Goal: Participate in discussion: Engage in conversation with other users on a specific topic

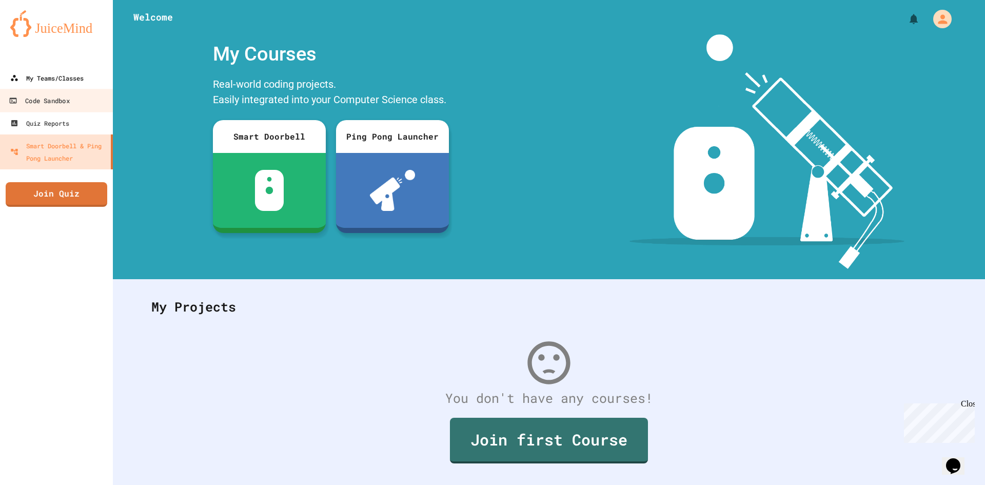
click at [55, 83] on div "My Teams/Classes" at bounding box center [46, 78] width 73 height 12
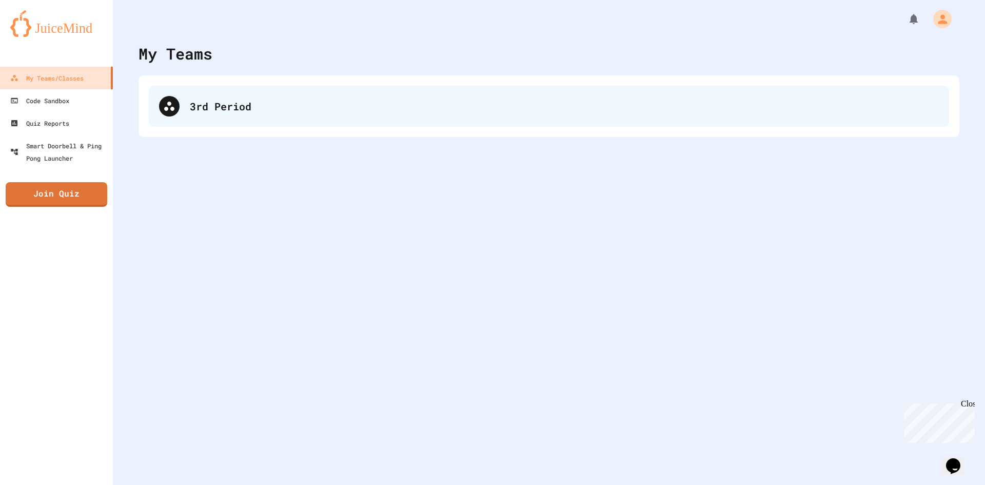
click at [245, 95] on div "3rd Period" at bounding box center [549, 106] width 800 height 41
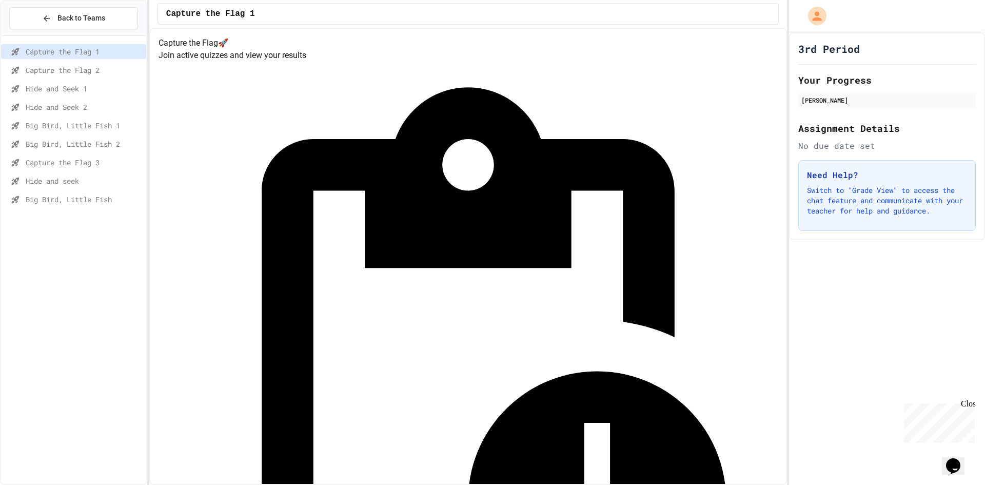
click at [85, 161] on span "Capture the Flag 3" at bounding box center [84, 162] width 116 height 11
click at [104, 65] on span "Capture the Flag 2" at bounding box center [84, 70] width 116 height 11
click at [105, 58] on div "Capture the Flag 1" at bounding box center [73, 51] width 145 height 15
click at [98, 101] on div "Hide and Seek 2" at bounding box center [73, 107] width 145 height 15
click at [95, 165] on span "Capture the Flag 3" at bounding box center [84, 162] width 116 height 11
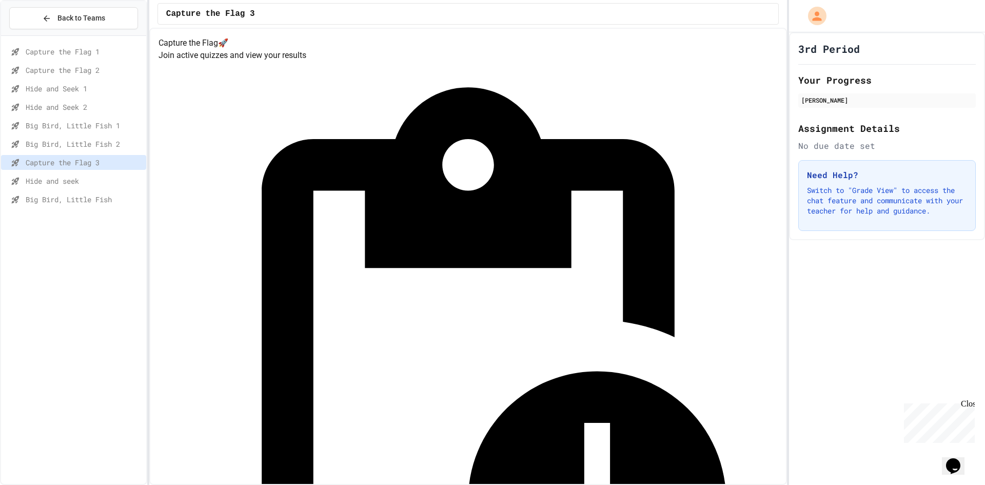
click at [103, 179] on span "Hide and seek" at bounding box center [84, 180] width 116 height 11
click at [95, 209] on div "Big Bird, Little Fish" at bounding box center [73, 201] width 145 height 18
click at [99, 199] on span "Big Bird, Little Fish" at bounding box center [84, 199] width 116 height 11
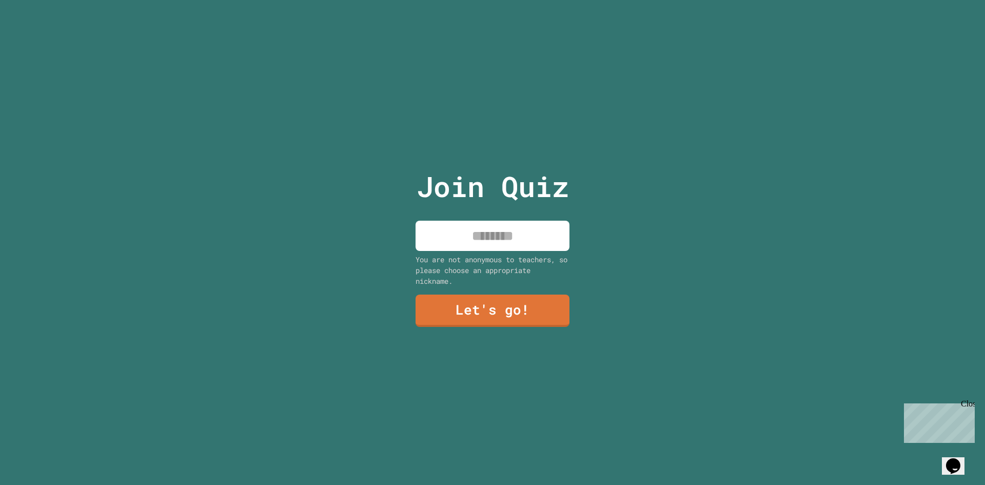
click at [476, 244] on input at bounding box center [493, 236] width 154 height 30
type input "*****"
click at [504, 308] on link "Let's go!" at bounding box center [492, 309] width 145 height 34
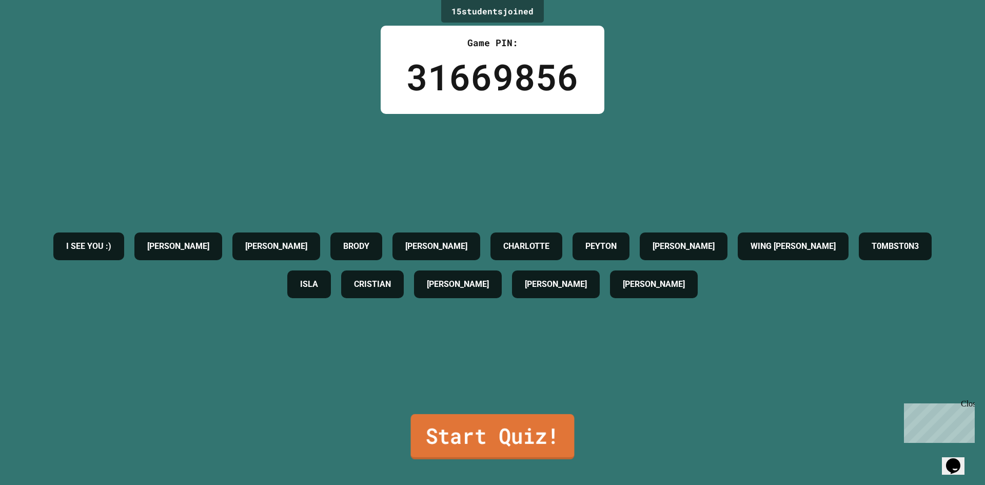
click at [480, 432] on link "Start Quiz!" at bounding box center [493, 436] width 164 height 45
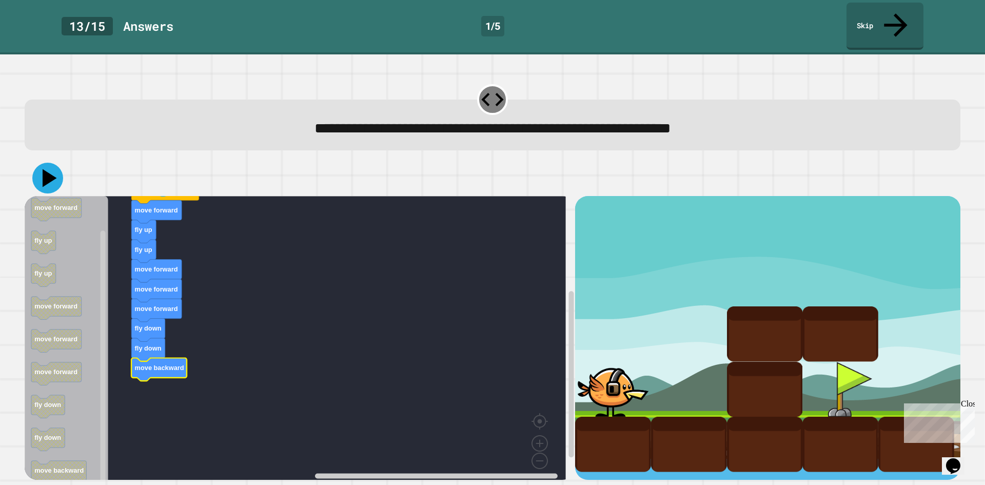
click at [56, 163] on icon at bounding box center [47, 178] width 31 height 31
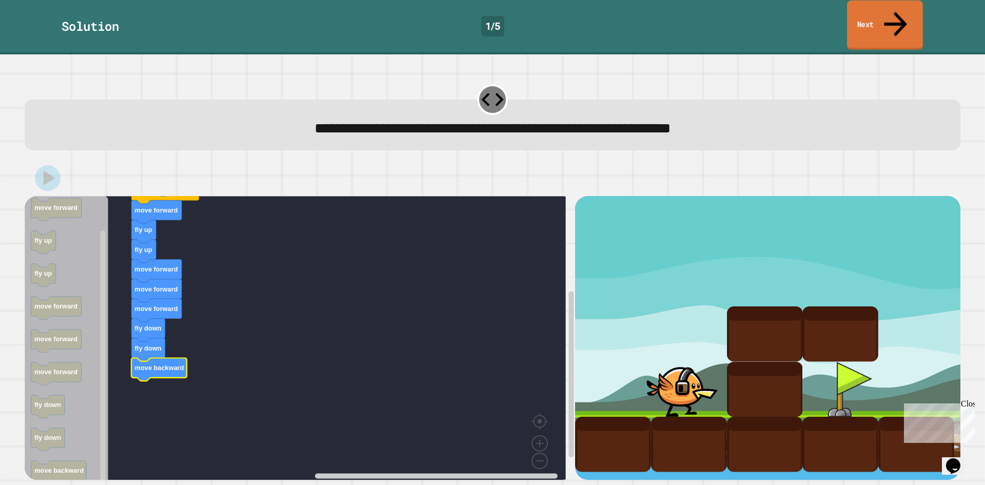
click at [881, 19] on link "Next" at bounding box center [885, 26] width 76 height 50
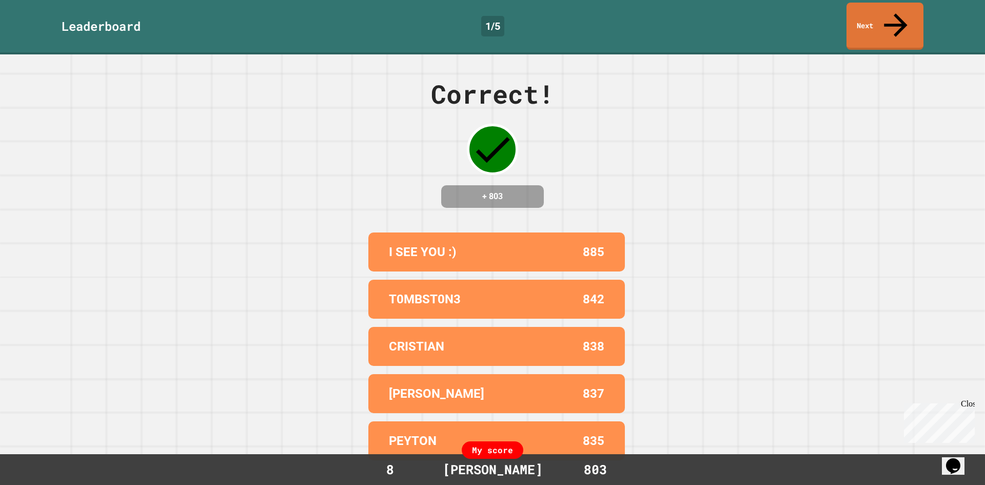
click at [876, 12] on link "Next" at bounding box center [885, 26] width 77 height 47
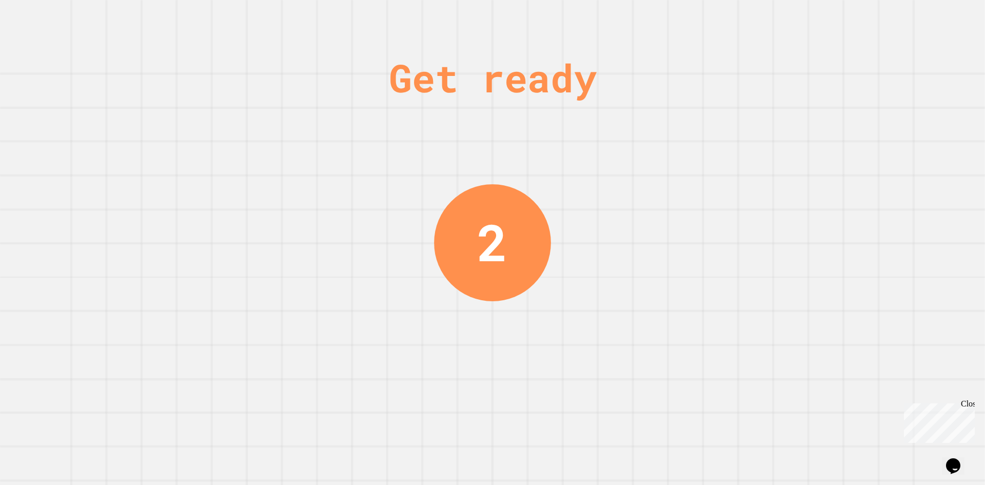
click at [571, 164] on div "Get ready 2" at bounding box center [492, 242] width 985 height 485
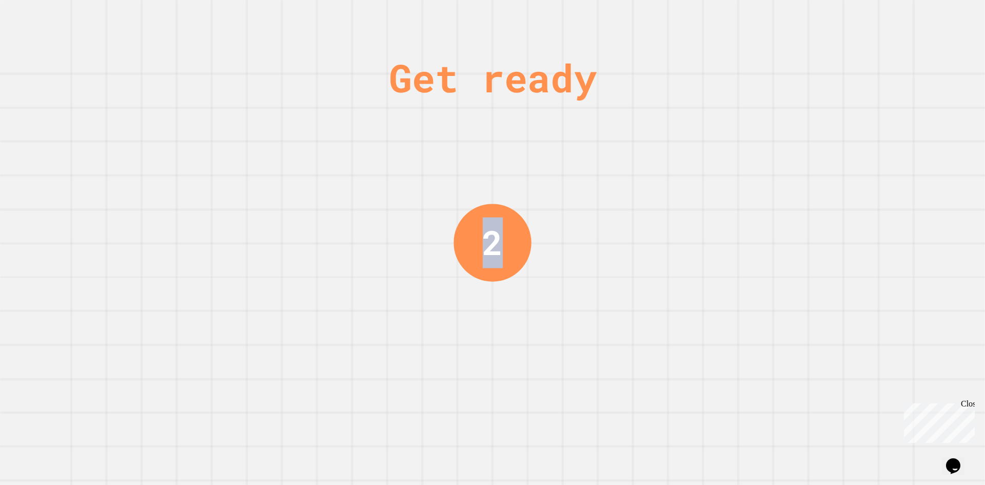
click at [568, 170] on div "Get ready 2" at bounding box center [492, 242] width 985 height 485
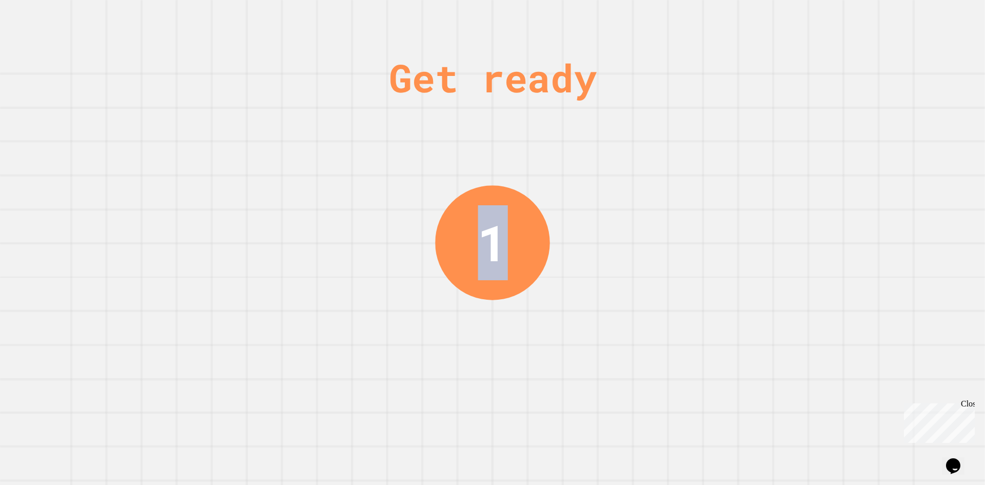
click at [572, 169] on div "Get ready 1" at bounding box center [492, 242] width 985 height 485
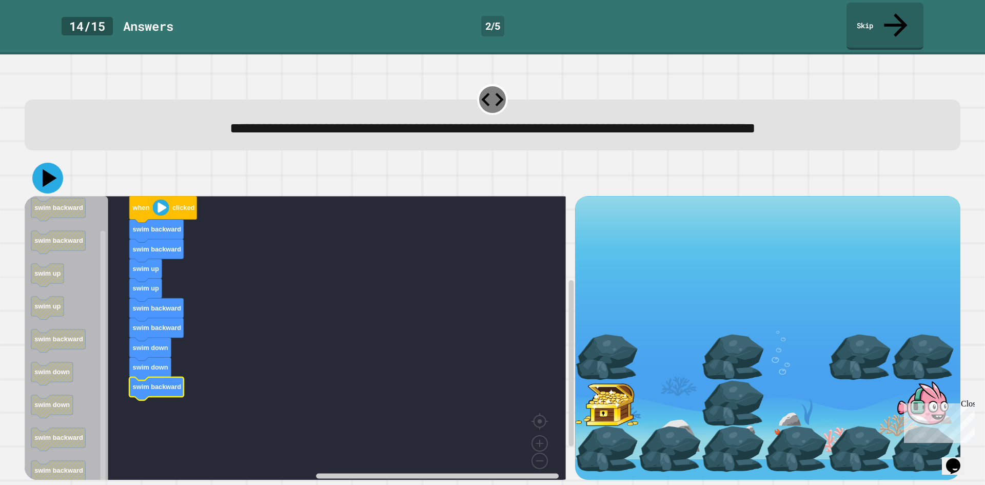
click at [45, 169] on icon at bounding box center [50, 178] width 14 height 18
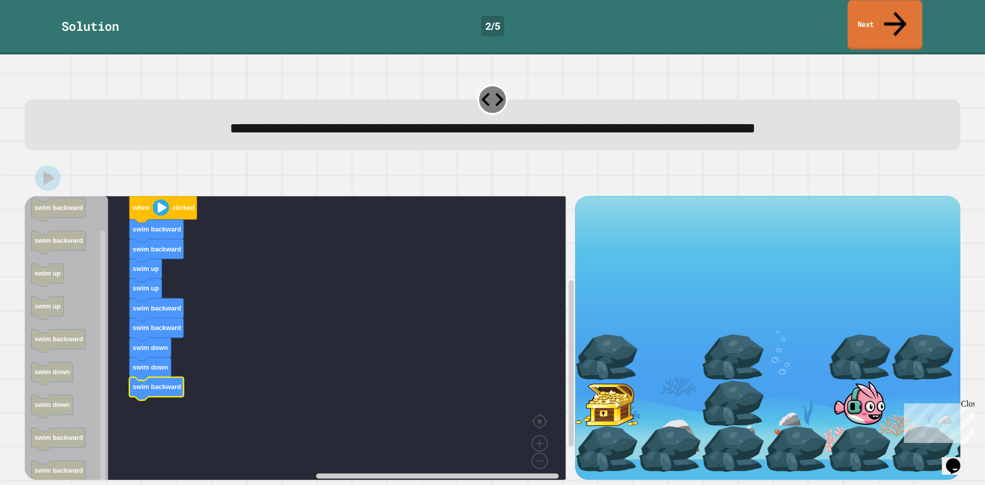
click at [899, 19] on link "Next" at bounding box center [885, 25] width 74 height 50
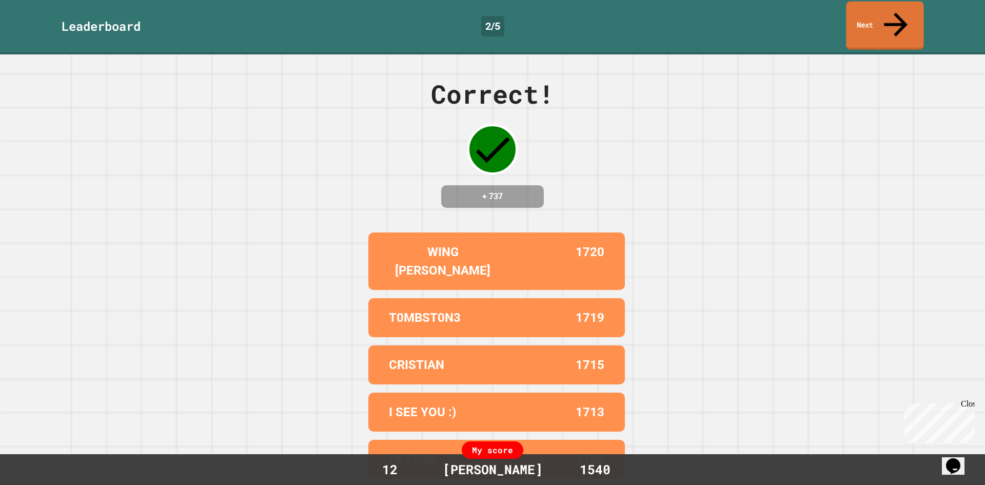
click at [888, 13] on link "Next" at bounding box center [884, 26] width 77 height 48
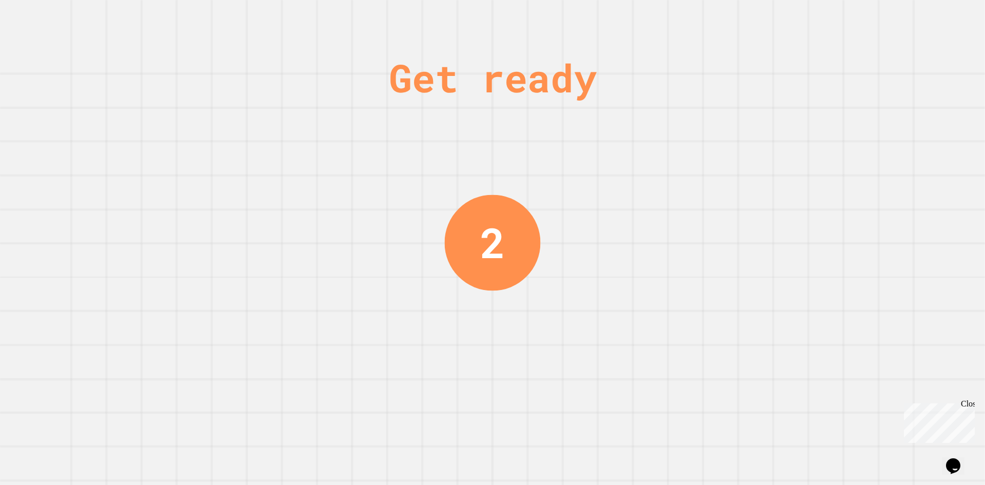
click at [616, 154] on div "Get ready 2" at bounding box center [492, 242] width 985 height 485
click at [617, 150] on div "Get ready 1" at bounding box center [492, 242] width 985 height 485
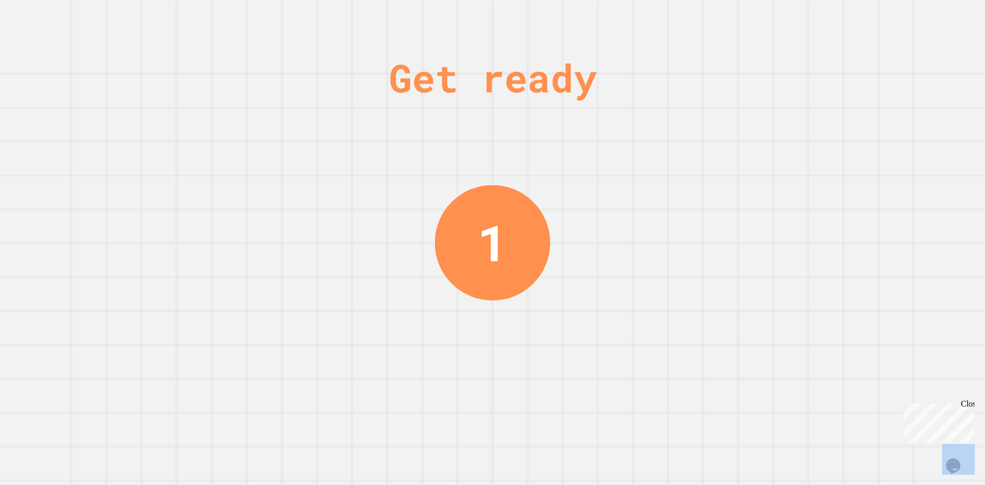
click at [617, 150] on div "Get ready 1" at bounding box center [492, 242] width 985 height 485
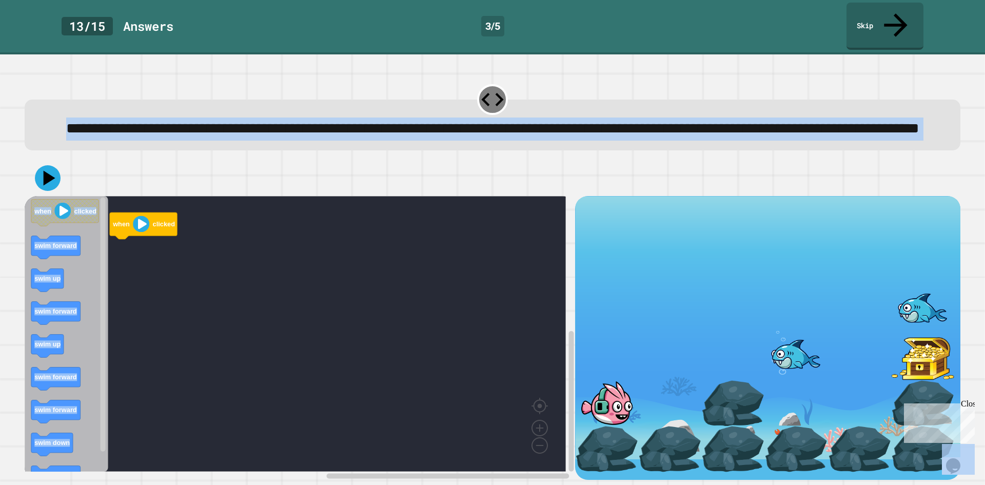
scroll to position [9, 0]
click at [276, 243] on rect "Blockly Workspace" at bounding box center [295, 334] width 541 height 276
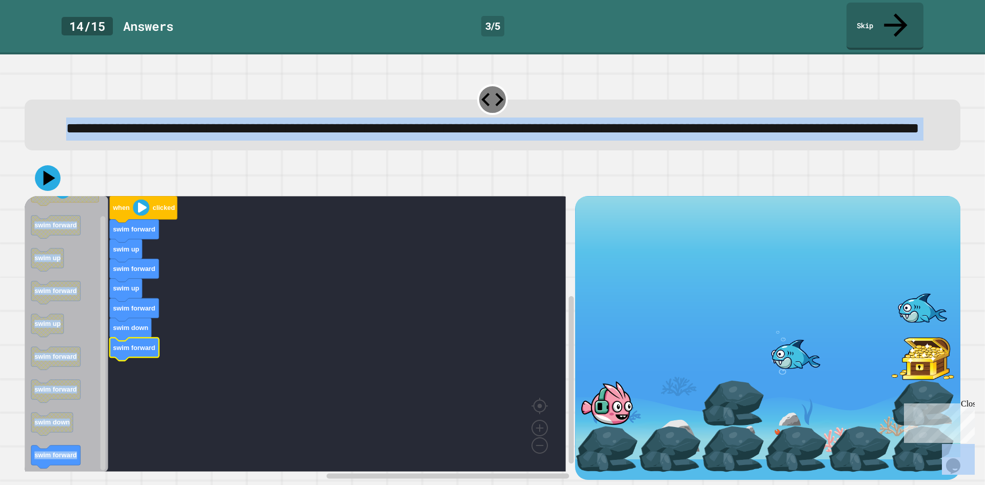
click at [63, 160] on div at bounding box center [493, 178] width 936 height 36
click at [57, 164] on icon at bounding box center [47, 178] width 31 height 31
click at [133, 331] on div "when clicked swim forward swim up swim forward swim up swim forward swim down s…" at bounding box center [300, 338] width 550 height 284
click at [120, 326] on div "when clicked swim forward swim up swim forward swim up swim forward swim down s…" at bounding box center [300, 338] width 550 height 284
click at [322, 352] on rect "Blockly Workspace" at bounding box center [295, 334] width 541 height 276
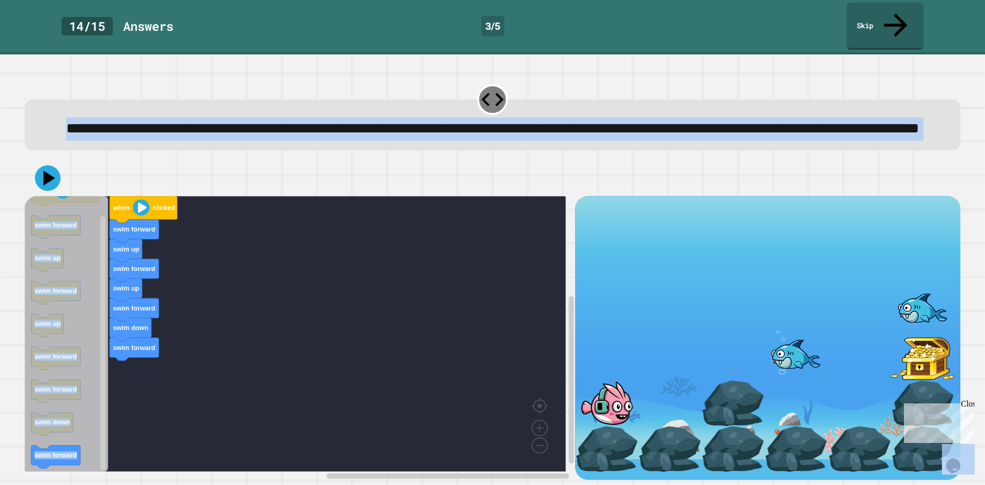
click at [286, 355] on rect "Blockly Workspace" at bounding box center [295, 334] width 541 height 276
click at [82, 348] on icon "when clicked swim forward swim up swim forward swim up swim forward swim forwar…" at bounding box center [67, 334] width 84 height 276
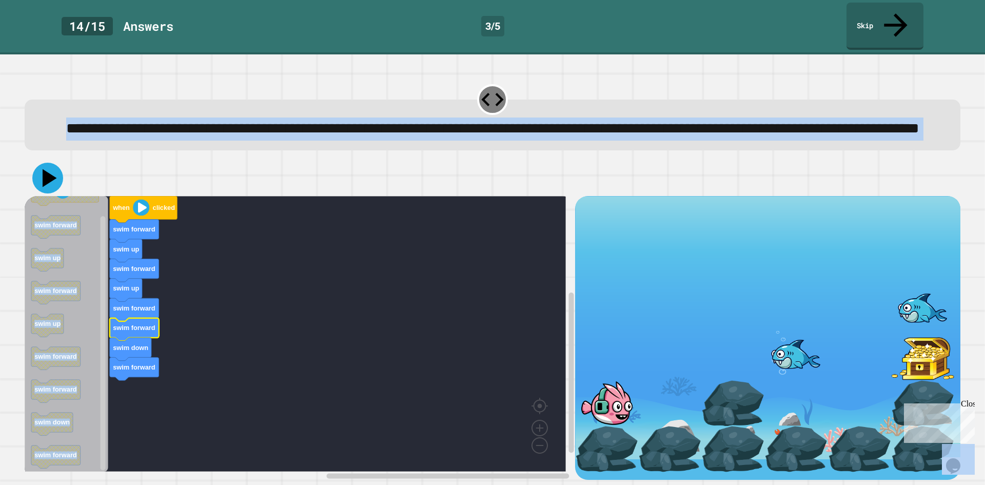
click at [49, 165] on icon at bounding box center [47, 178] width 31 height 31
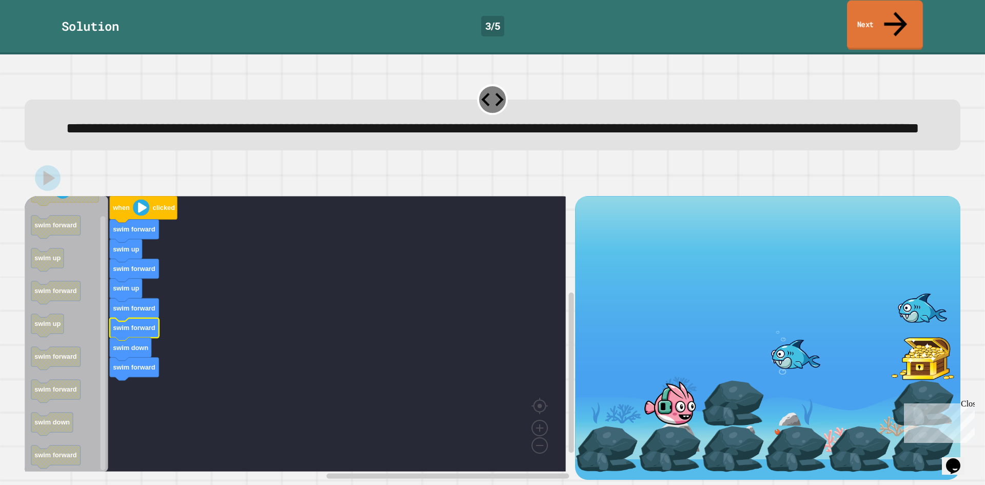
click at [917, 11] on link "Next" at bounding box center [885, 26] width 76 height 50
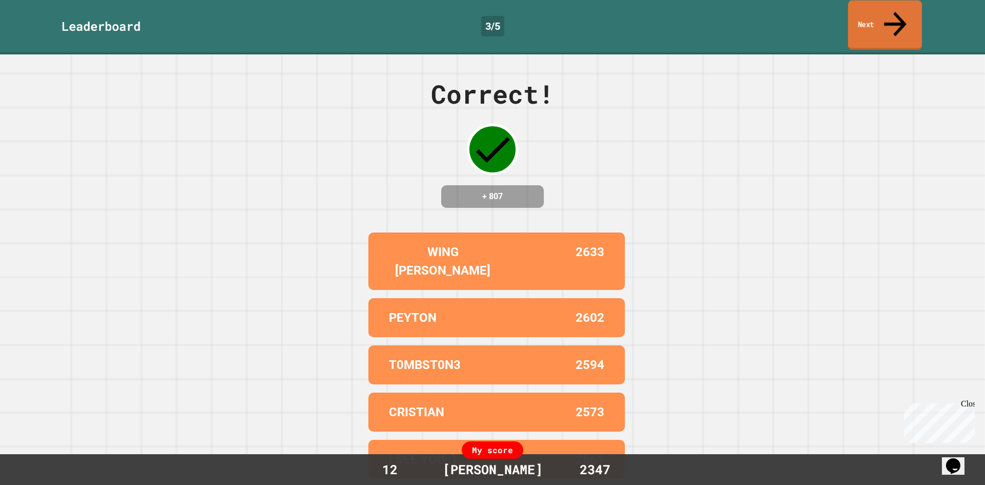
click at [915, 12] on link "Next" at bounding box center [885, 26] width 74 height 50
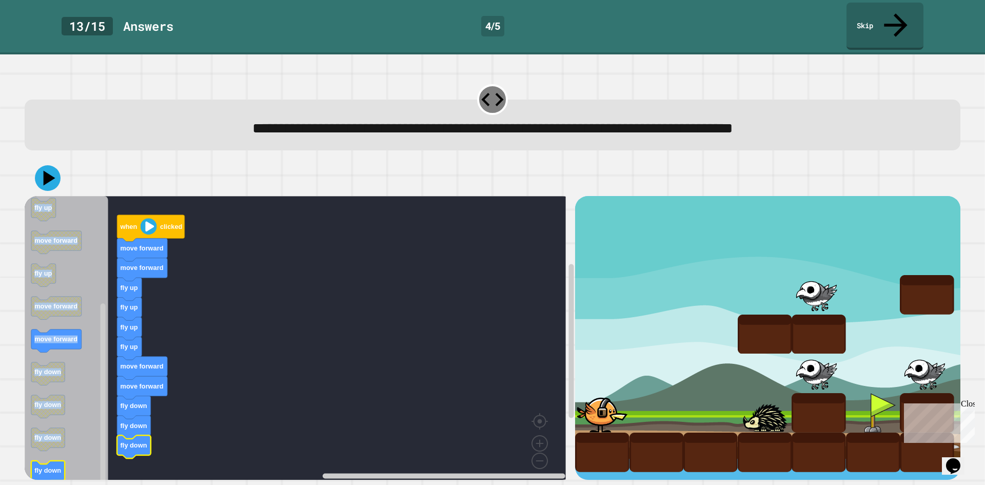
drag, startPoint x: 18, startPoint y: 463, endPoint x: 42, endPoint y: 458, distance: 24.3
click at [42, 458] on div "**********" at bounding box center [492, 269] width 985 height 430
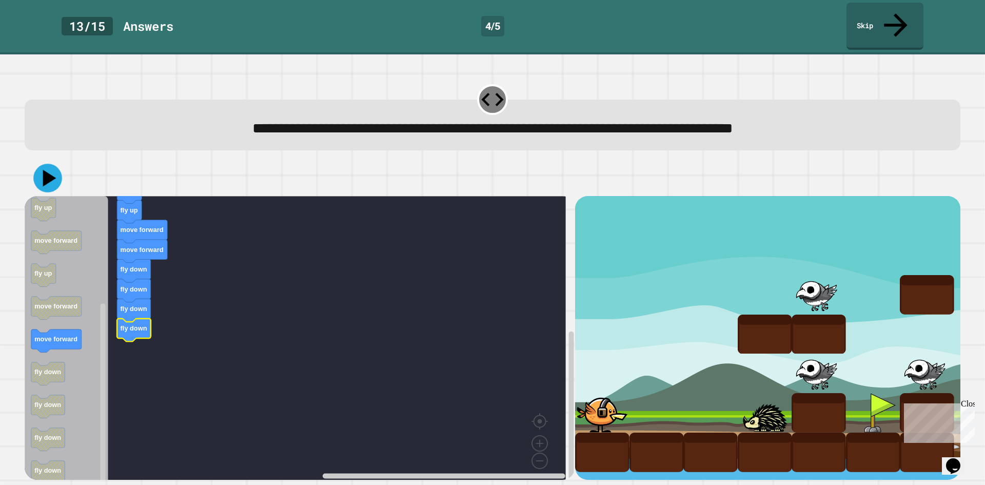
click at [41, 164] on icon at bounding box center [47, 178] width 29 height 29
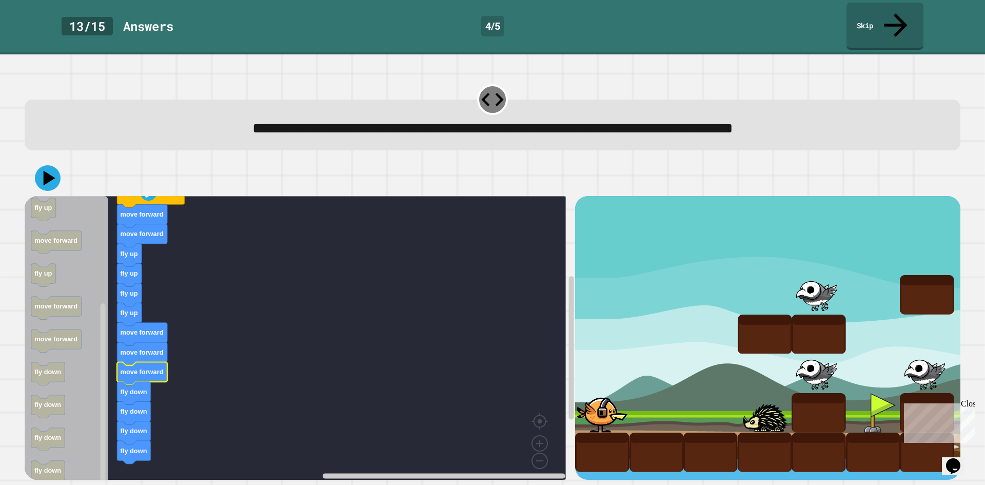
click at [48, 165] on icon at bounding box center [48, 178] width 26 height 26
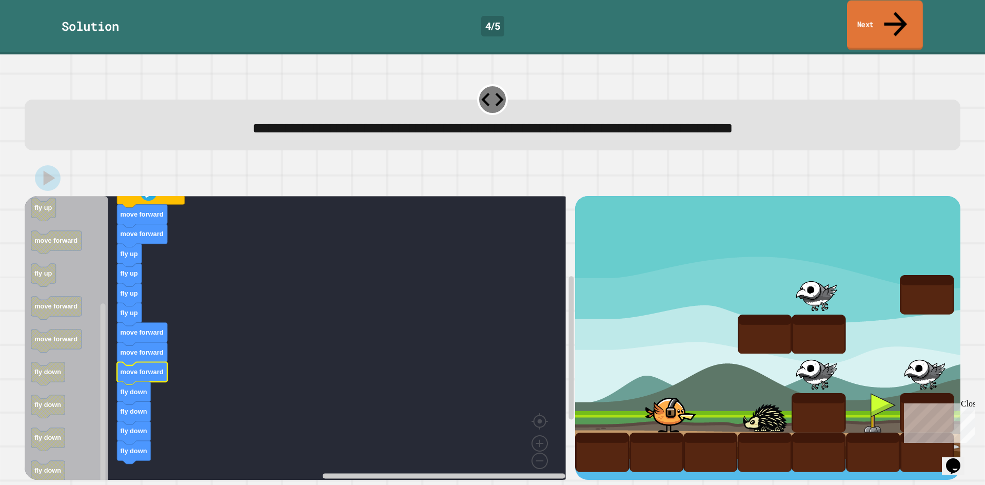
click at [894, 23] on link "Next" at bounding box center [885, 26] width 76 height 50
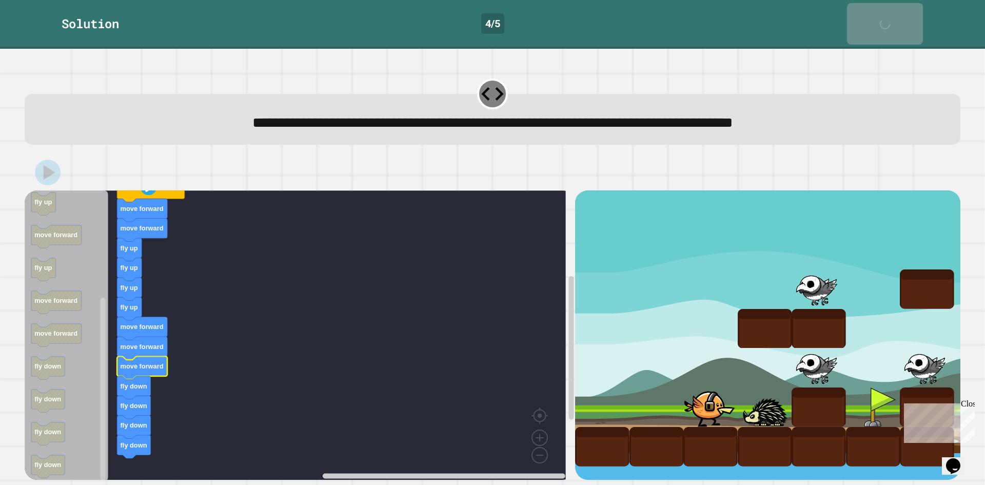
click at [894, 23] on link "Next" at bounding box center [885, 24] width 76 height 42
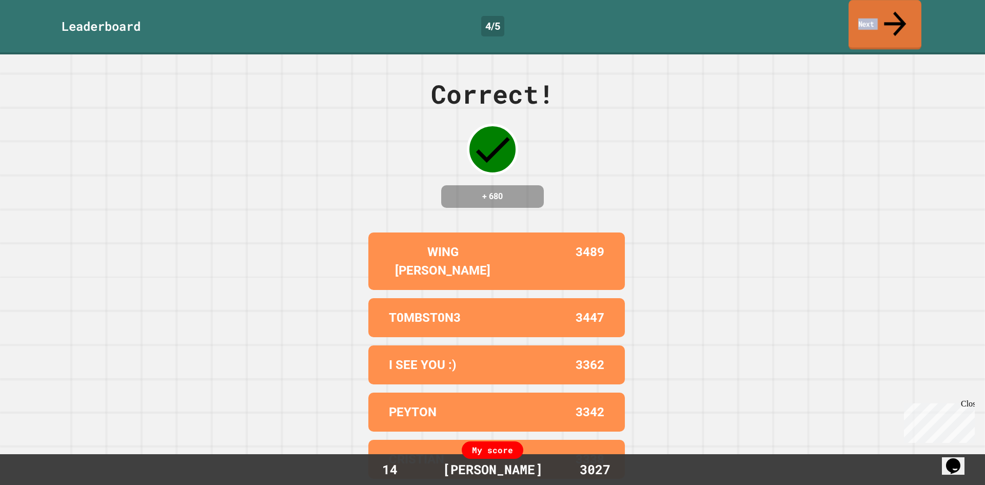
click at [861, 15] on link "Next" at bounding box center [885, 25] width 73 height 50
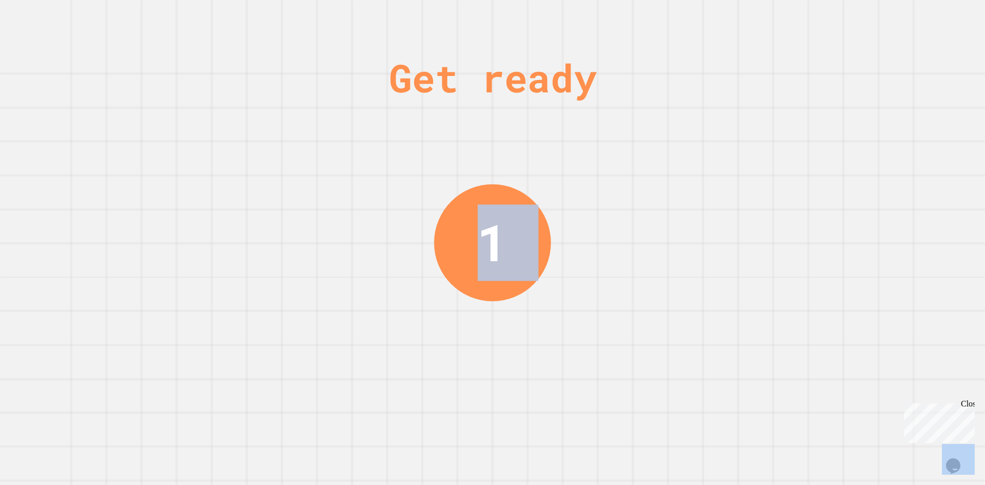
click at [474, 188] on div "Get ready 1" at bounding box center [492, 242] width 77 height 485
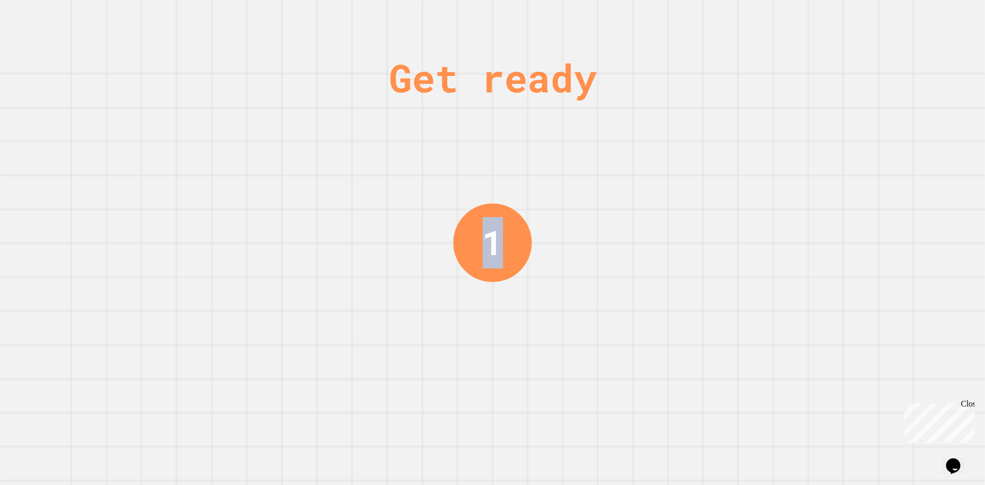
click at [474, 188] on div "Get ready 1" at bounding box center [492, 242] width 77 height 485
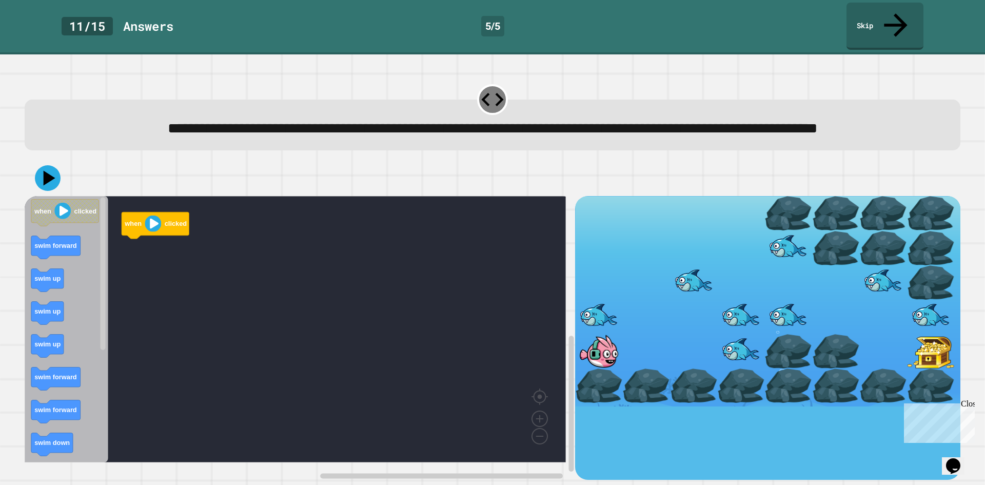
click at [512, 182] on div at bounding box center [493, 178] width 936 height 36
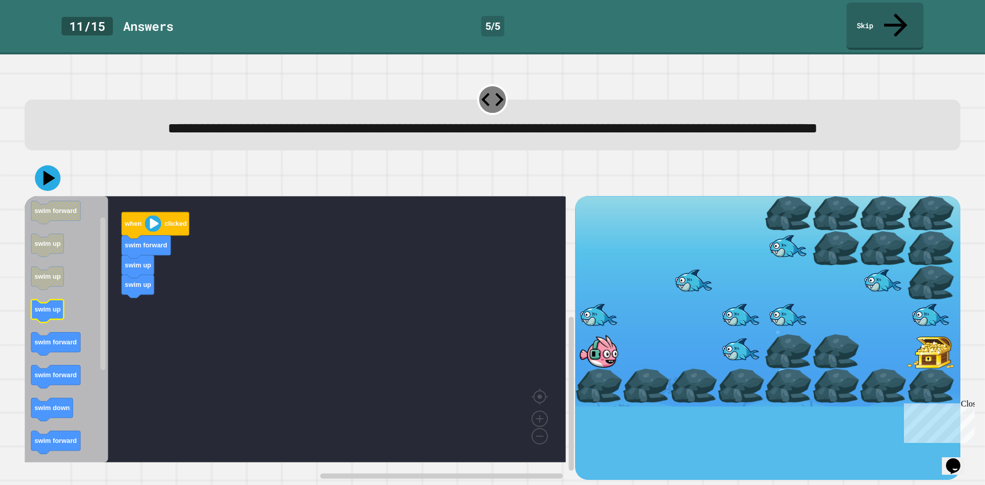
click at [144, 313] on div "when clicked swim forward swim up swim up when clicked swim forward swim up swi…" at bounding box center [300, 338] width 550 height 284
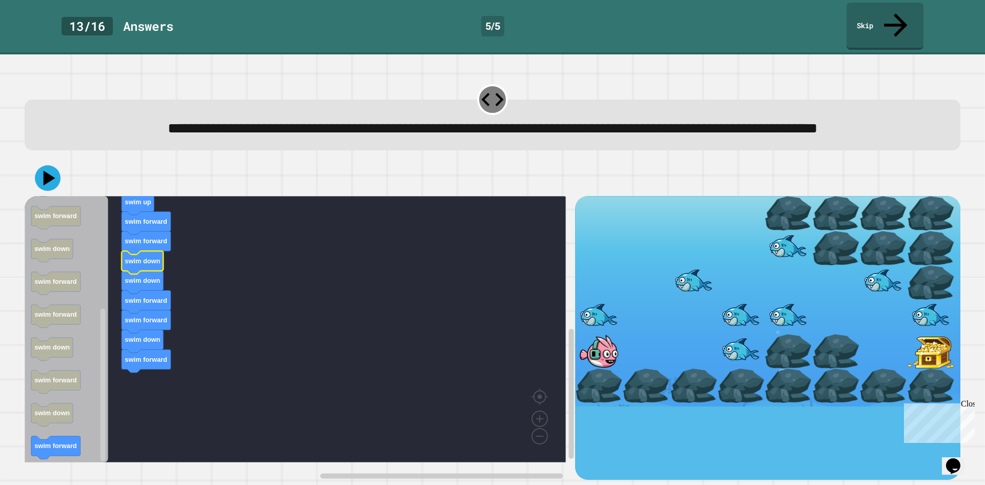
click at [147, 265] on text "swim down" at bounding box center [142, 261] width 35 height 8
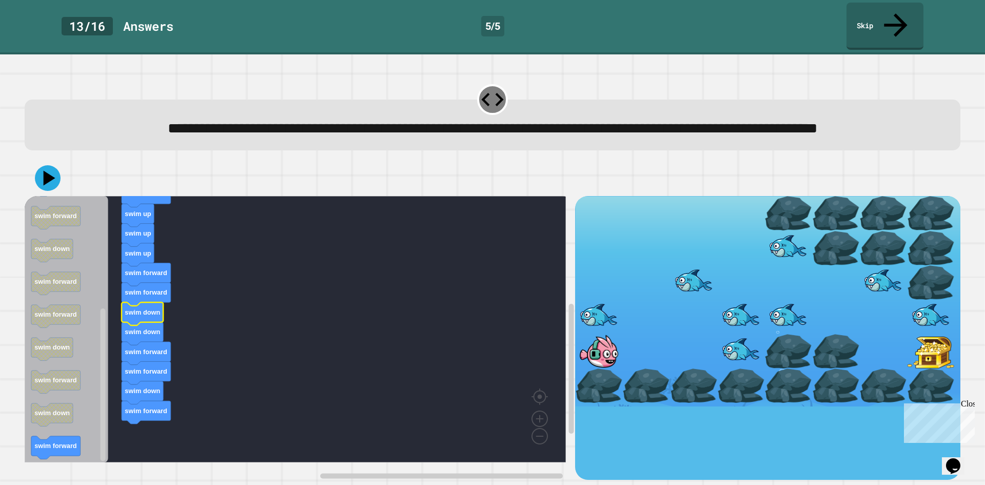
click at [141, 261] on icon "Blockly Workspace" at bounding box center [138, 254] width 32 height 23
click at [152, 276] on text "swim forward" at bounding box center [146, 273] width 42 height 8
drag, startPoint x: 25, startPoint y: 174, endPoint x: 43, endPoint y: 173, distance: 18.0
click at [32, 173] on div at bounding box center [493, 178] width 936 height 36
click at [43, 173] on icon at bounding box center [47, 178] width 31 height 31
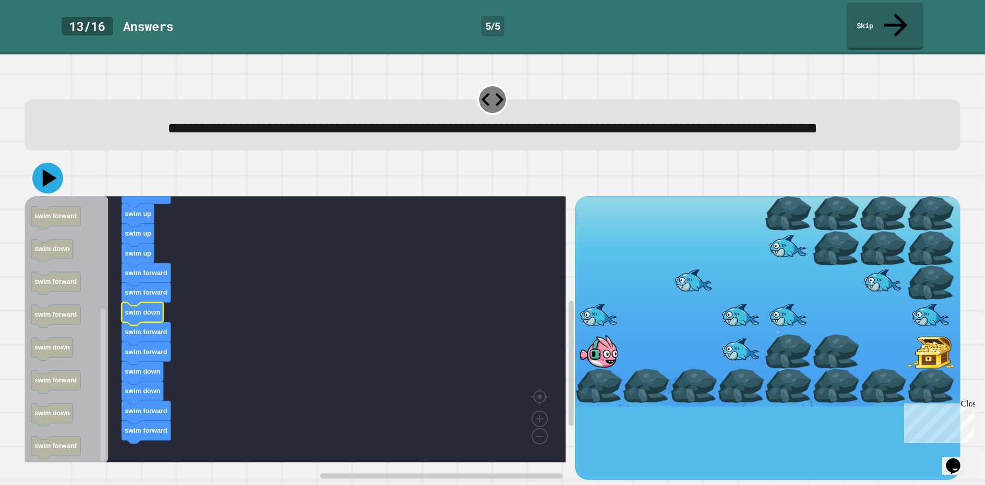
click at [42, 175] on icon at bounding box center [47, 178] width 31 height 31
click at [900, 23] on link "Skip" at bounding box center [884, 25] width 73 height 50
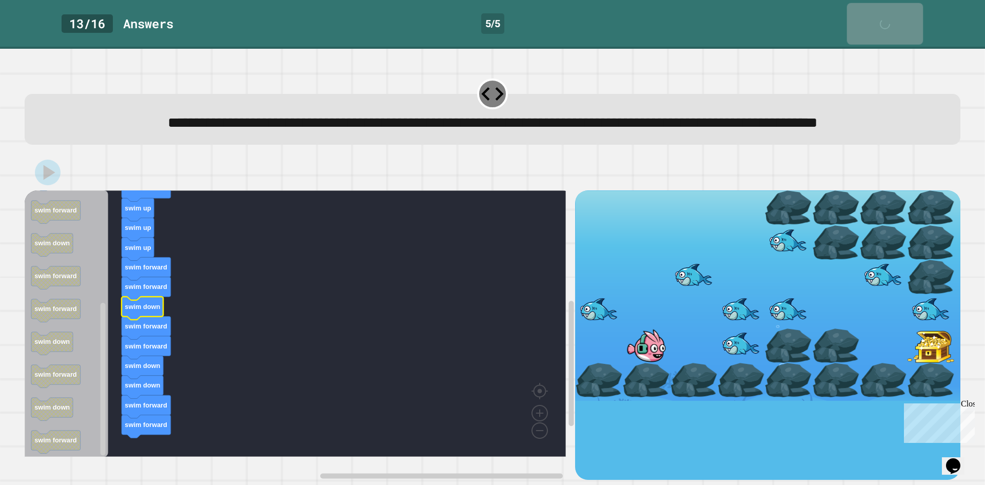
click at [900, 23] on link "Skip" at bounding box center [885, 24] width 76 height 42
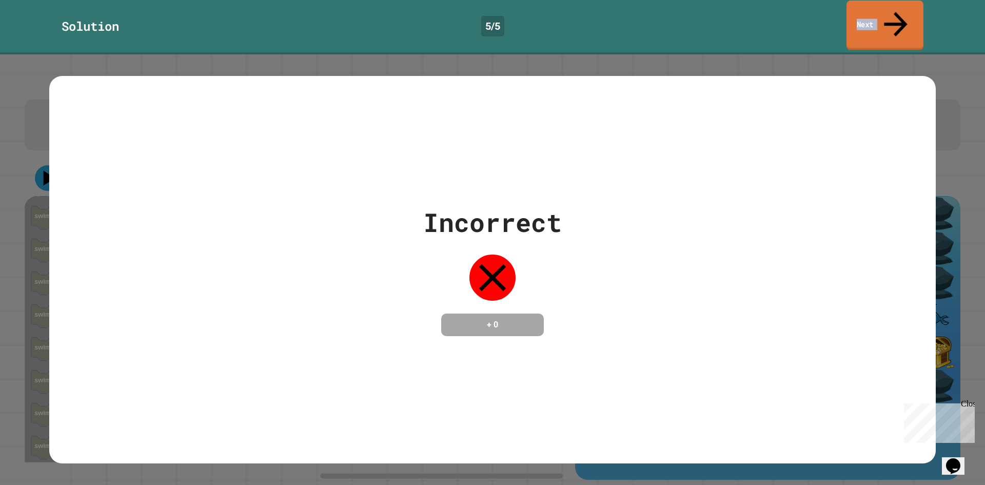
click at [900, 23] on link "Next" at bounding box center [885, 26] width 77 height 50
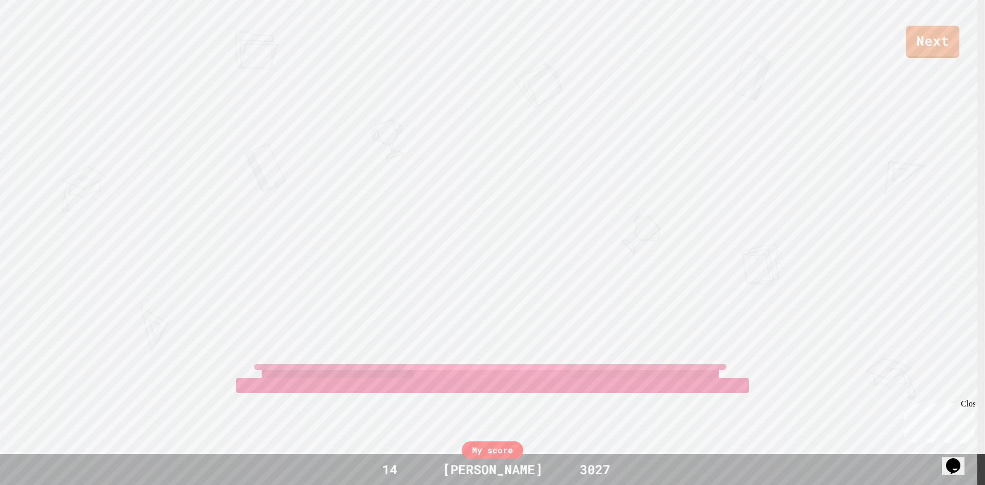
click at [900, 23] on div "Next" at bounding box center [492, 29] width 985 height 58
click at [934, 37] on link "Next" at bounding box center [933, 41] width 50 height 34
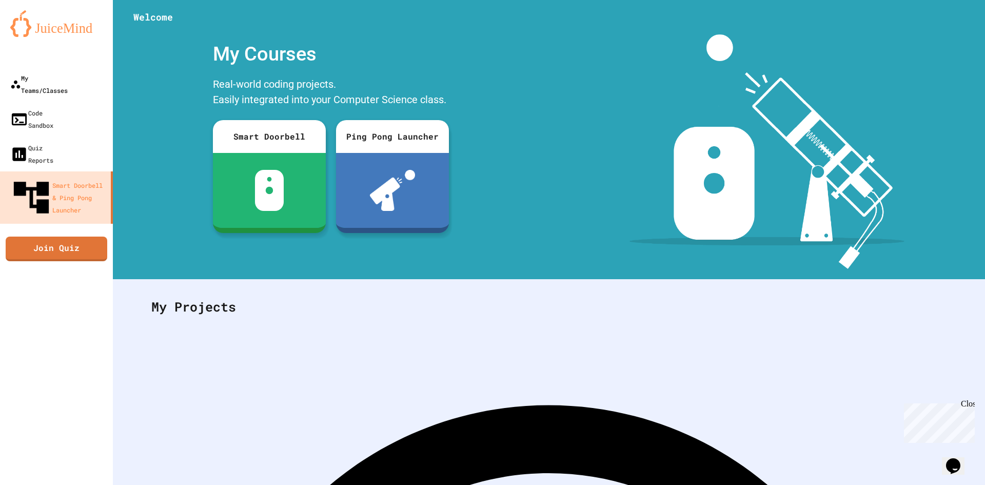
click at [45, 72] on div "My Teams/Classes" at bounding box center [38, 84] width 57 height 25
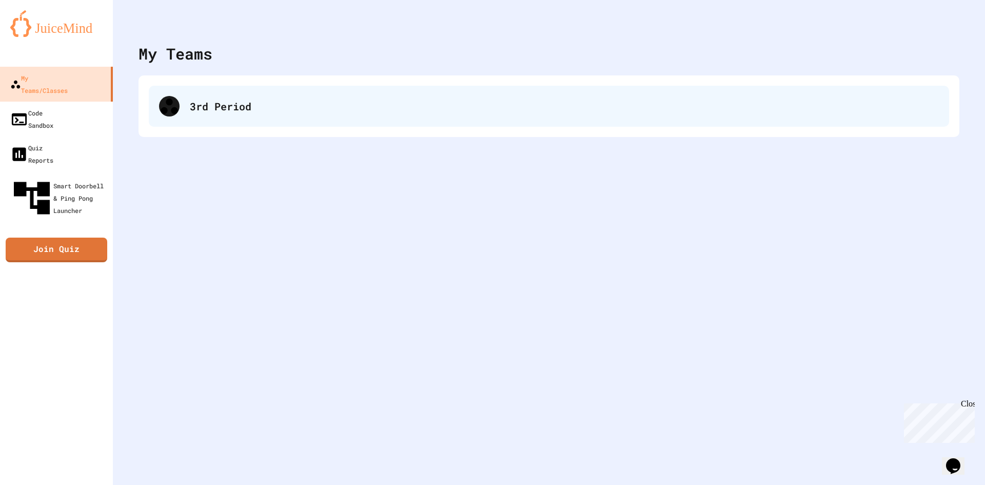
click at [305, 99] on div "3rd Period" at bounding box center [549, 106] width 800 height 41
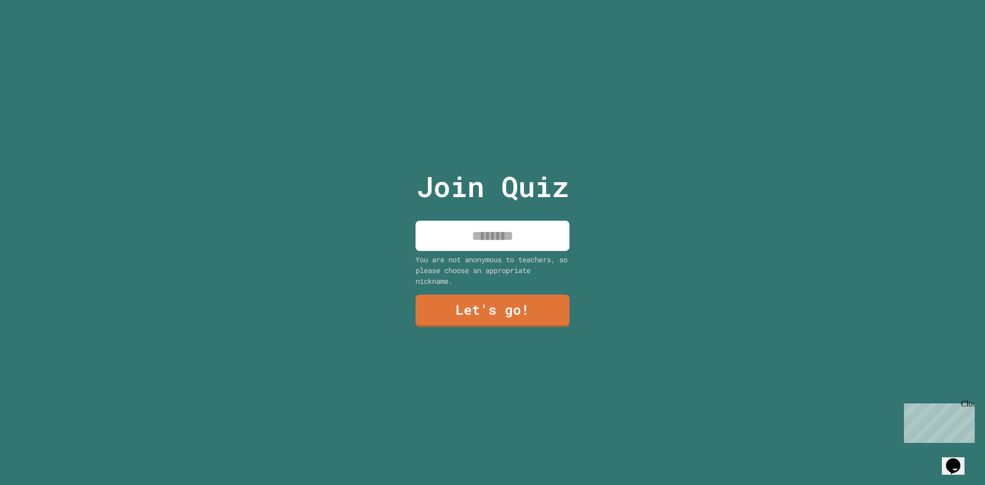
click at [522, 247] on div "Join Quiz You are not anonymous to teachers, so please choose an appropriate ni…" at bounding box center [492, 242] width 173 height 485
click at [519, 240] on input at bounding box center [493, 236] width 154 height 30
type input "*****"
click at [536, 302] on link "Let's go!" at bounding box center [493, 310] width 152 height 34
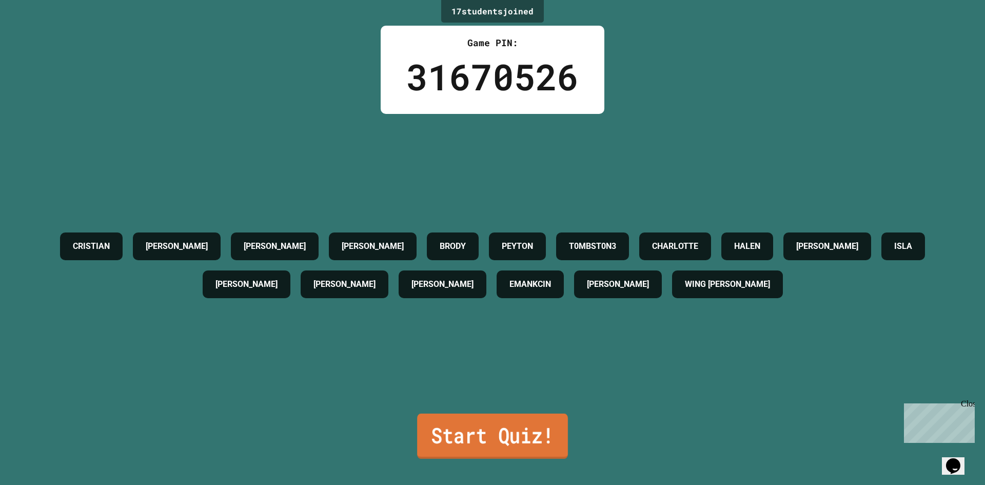
click at [490, 424] on link "Start Quiz!" at bounding box center [492, 436] width 151 height 45
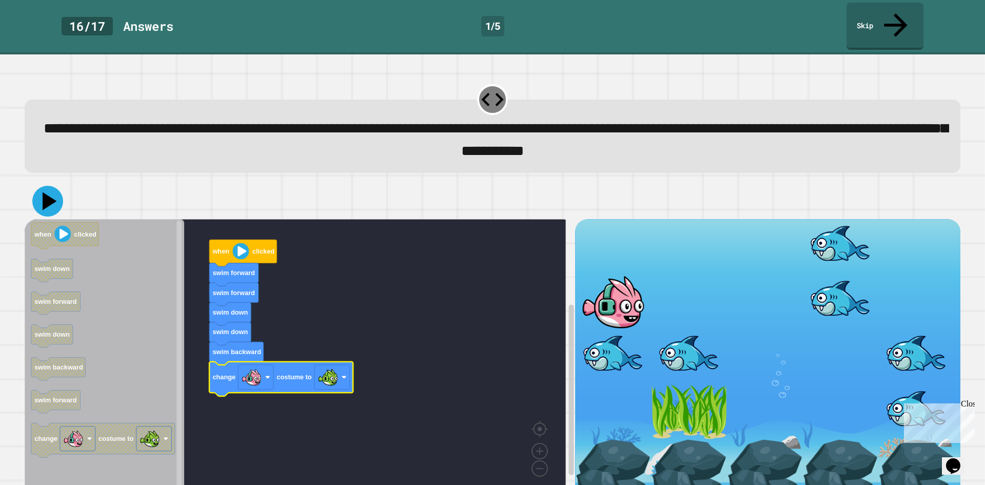
click at [47, 192] on icon at bounding box center [50, 201] width 14 height 18
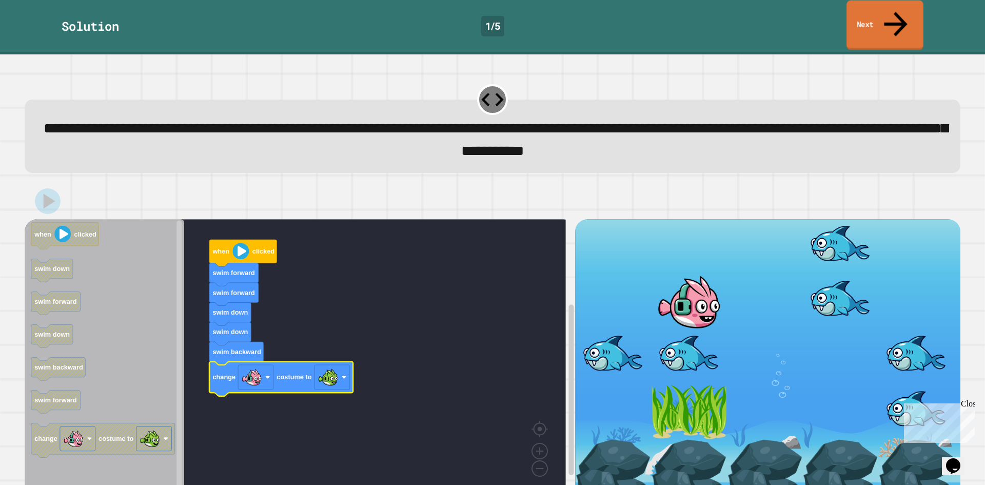
click at [908, 16] on link "Next" at bounding box center [885, 26] width 77 height 50
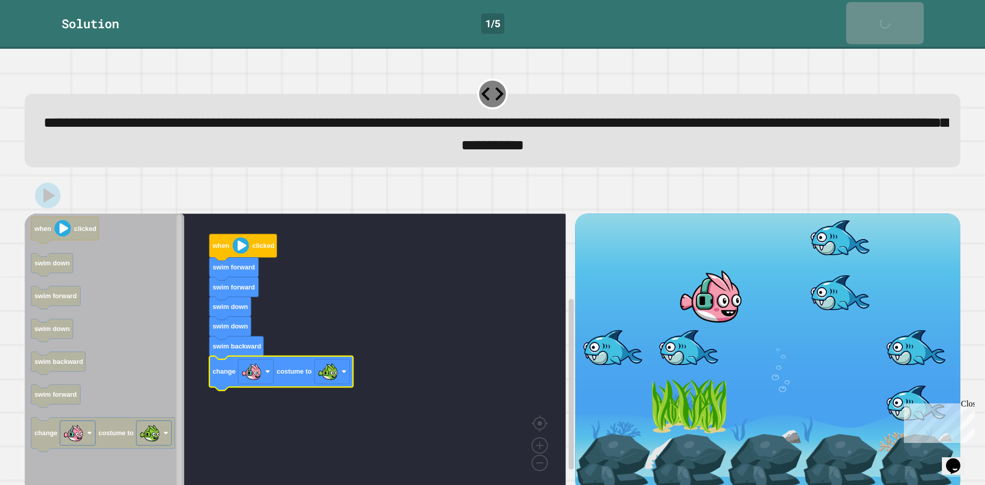
click at [908, 16] on link "Next" at bounding box center [884, 23] width 77 height 42
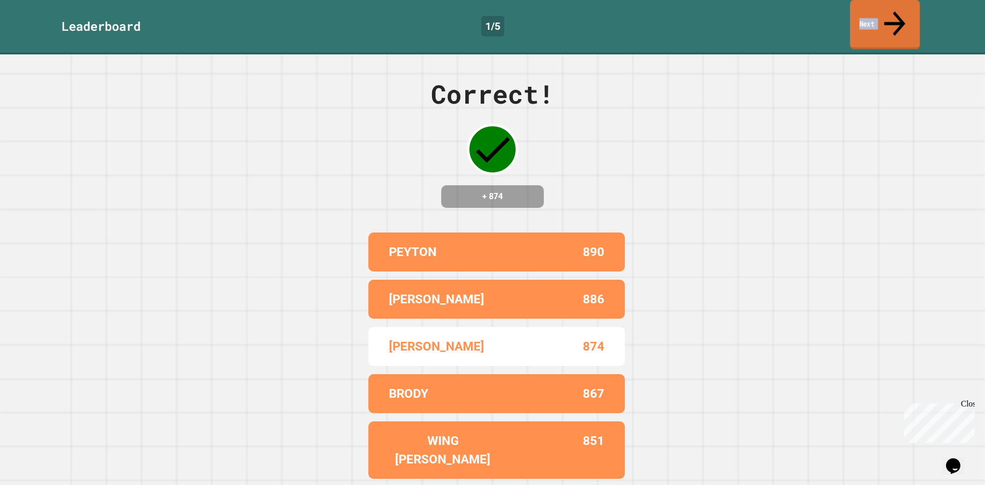
click at [907, 16] on link "Next" at bounding box center [885, 25] width 70 height 50
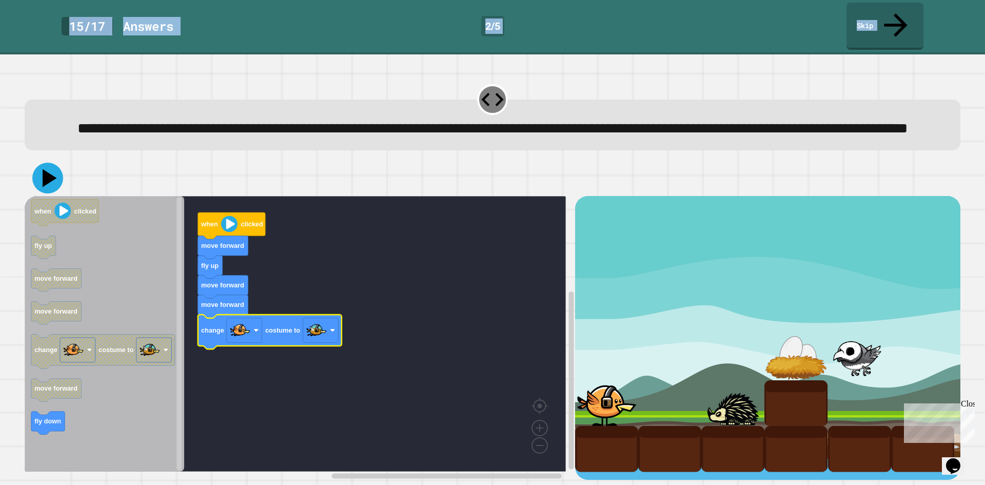
click at [49, 188] on icon at bounding box center [47, 178] width 31 height 31
click at [904, 100] on div "**********" at bounding box center [493, 125] width 936 height 51
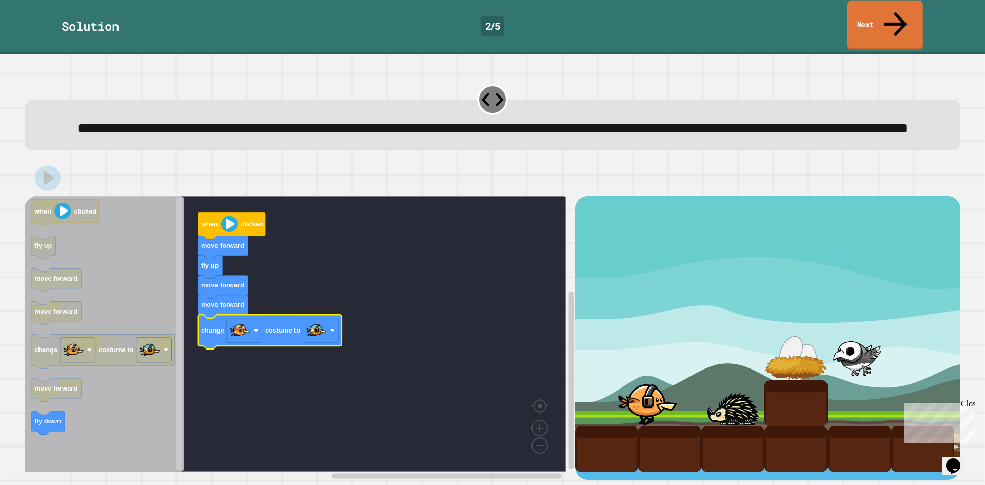
click at [898, 15] on icon at bounding box center [895, 24] width 34 height 36
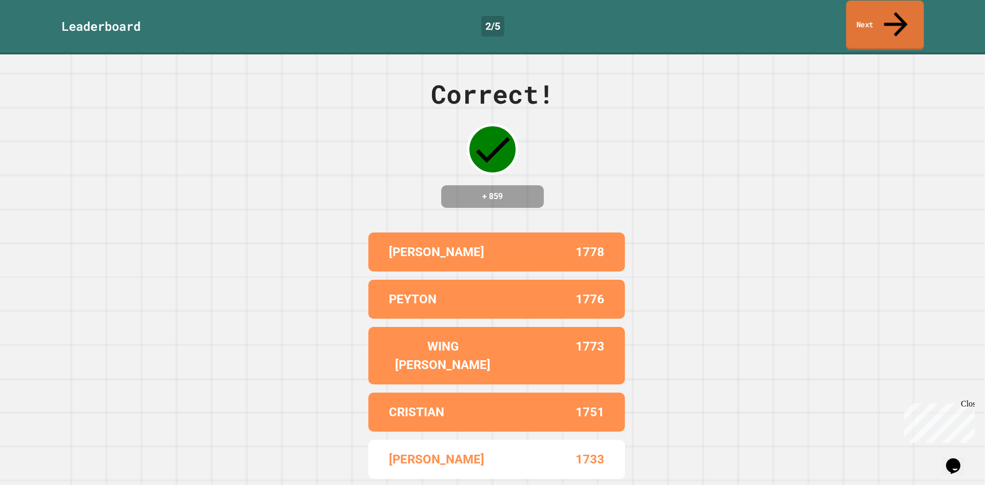
click at [898, 15] on icon at bounding box center [895, 24] width 35 height 36
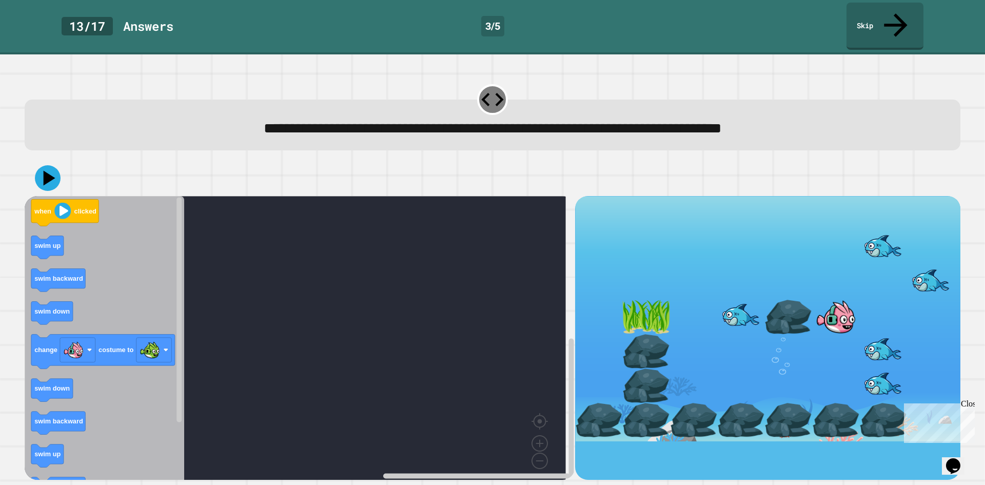
click at [43, 207] on icon "Blockly Workspace" at bounding box center [105, 341] width 160 height 291
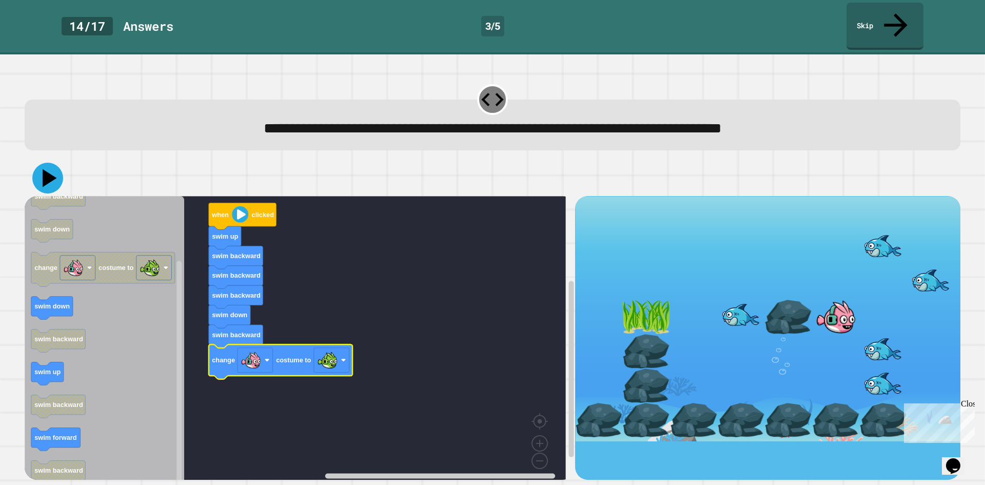
click at [54, 163] on icon at bounding box center [47, 178] width 31 height 31
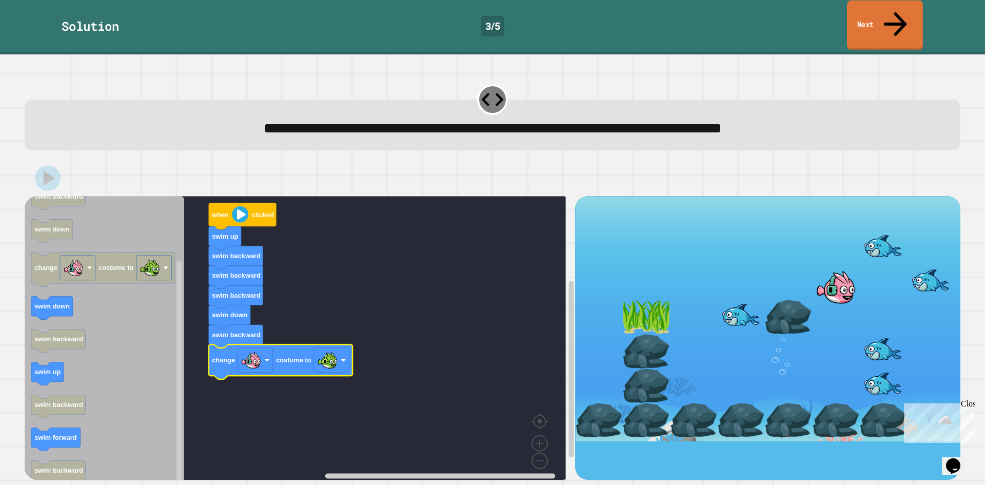
click at [893, 17] on icon at bounding box center [895, 24] width 34 height 36
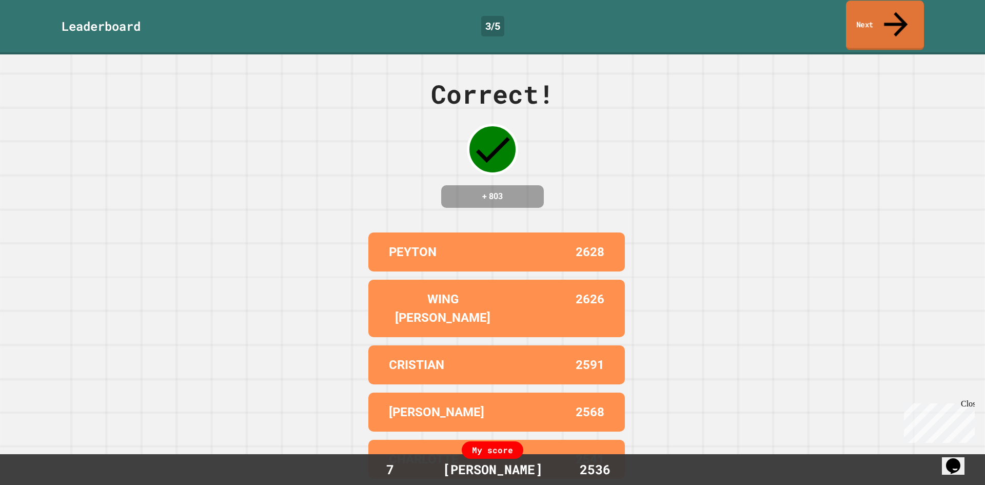
click at [893, 17] on icon at bounding box center [895, 24] width 35 height 36
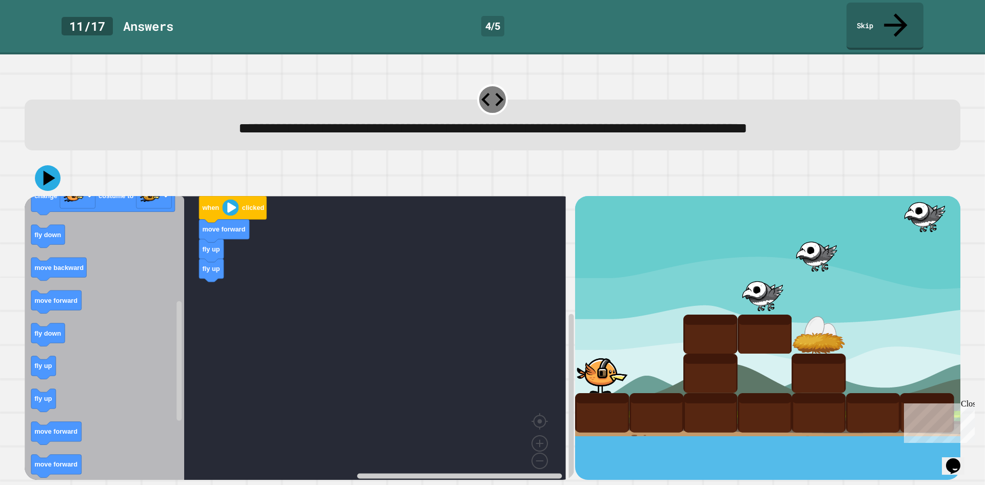
click at [120, 336] on icon "Blockly Workspace" at bounding box center [105, 341] width 160 height 291
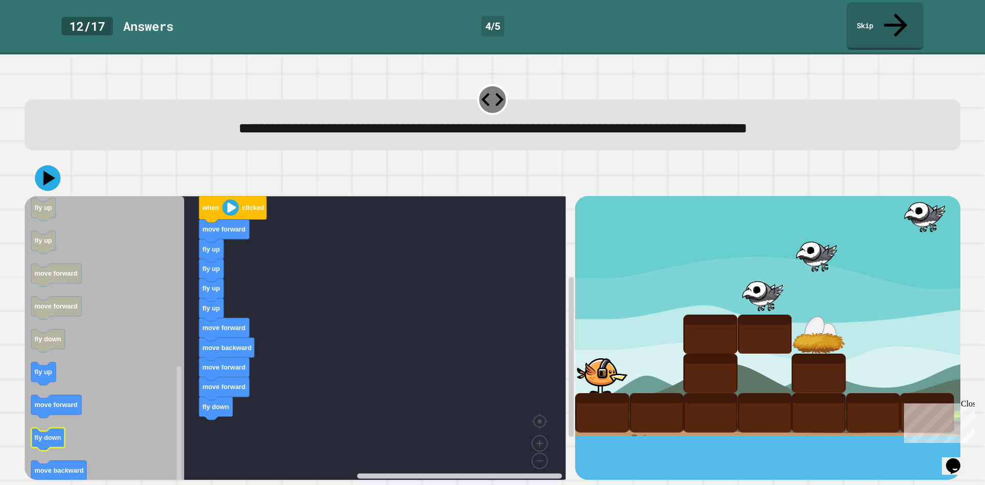
click at [62, 428] on icon "Blockly Workspace" at bounding box center [48, 439] width 34 height 23
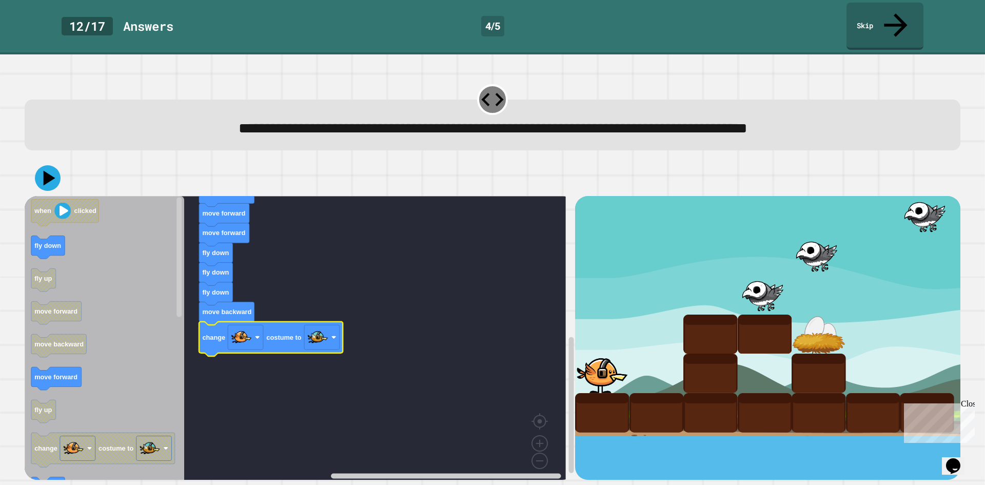
click at [61, 160] on div at bounding box center [493, 178] width 936 height 36
click at [51, 169] on icon at bounding box center [50, 178] width 14 height 18
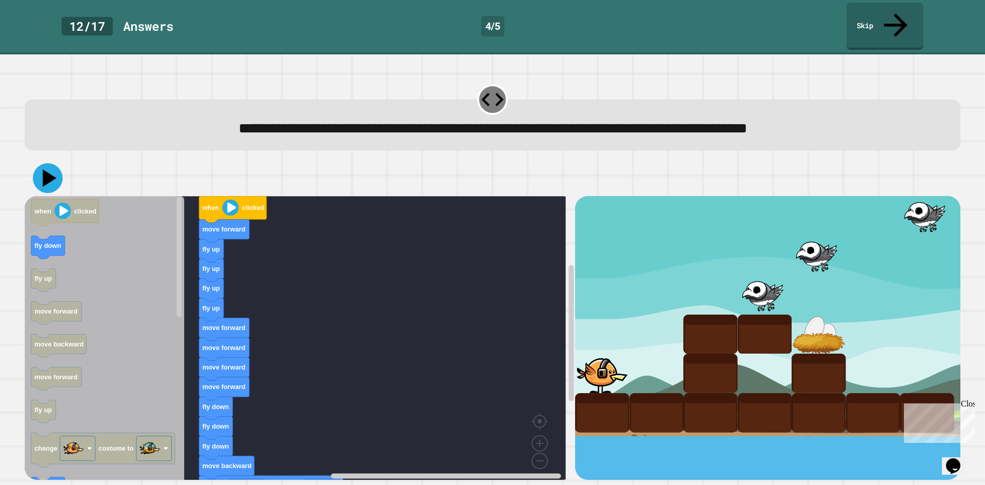
click at [58, 163] on icon at bounding box center [48, 178] width 30 height 30
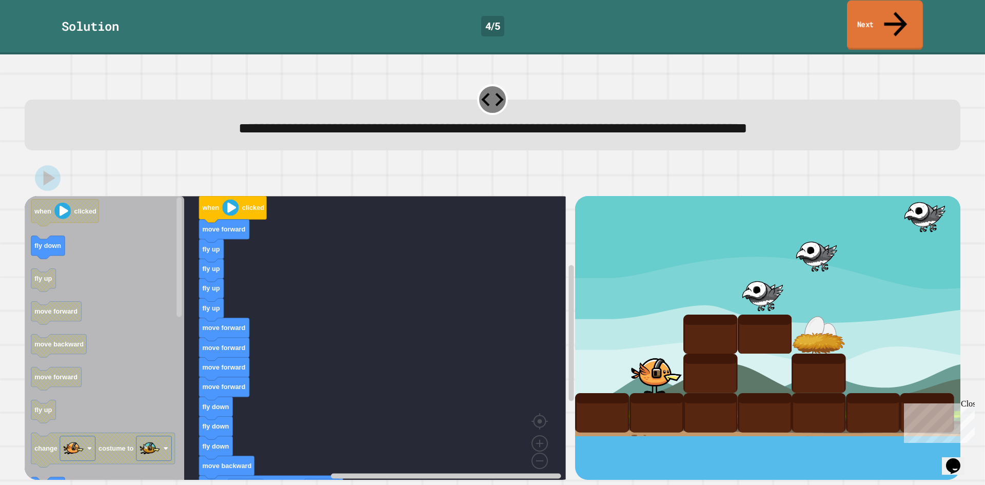
click at [891, 23] on link "Next" at bounding box center [885, 26] width 76 height 50
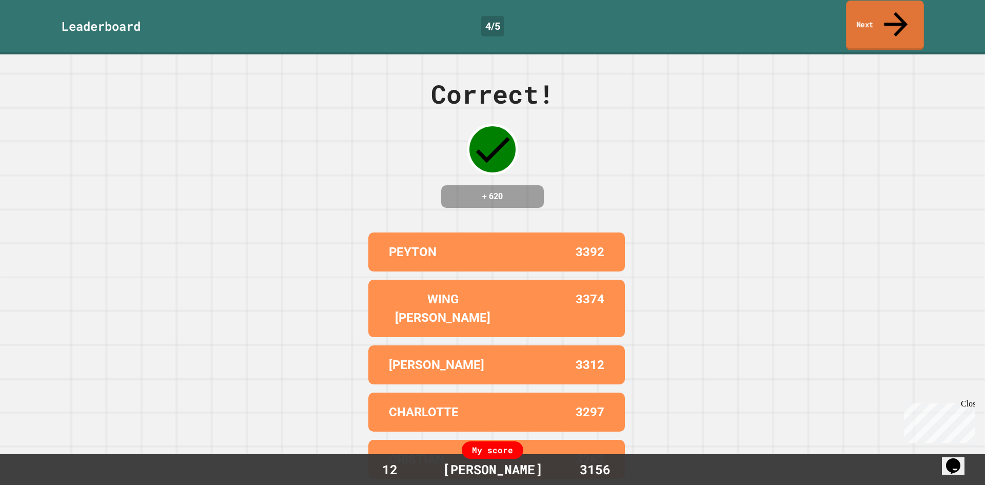
drag, startPoint x: 872, startPoint y: 26, endPoint x: 876, endPoint y: 24, distance: 5.3
click at [874, 24] on div "Leaderboard 4 / 5 Next" at bounding box center [492, 27] width 985 height 54
click at [892, 17] on link "Next" at bounding box center [885, 26] width 78 height 50
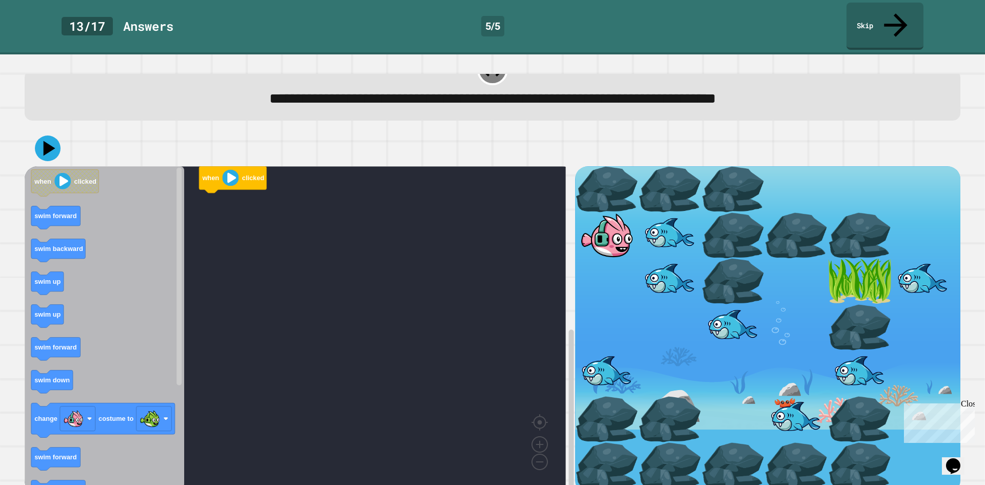
scroll to position [30, 0]
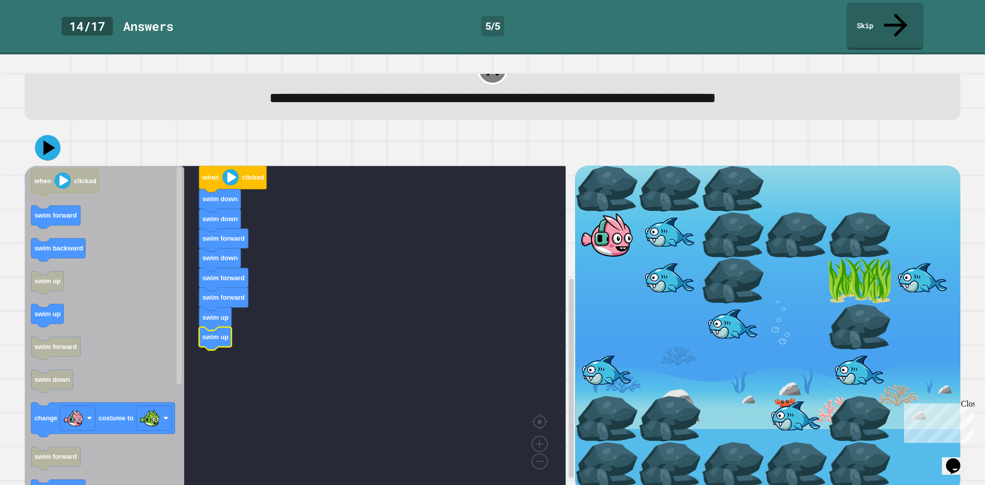
click at [61, 207] on icon "Blockly Workspace" at bounding box center [105, 327] width 160 height 322
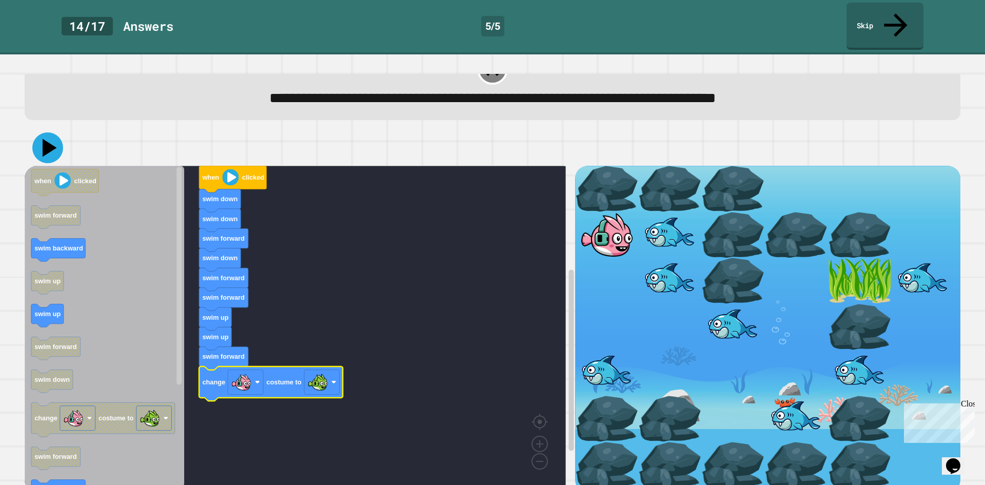
click at [43, 132] on icon at bounding box center [47, 147] width 31 height 31
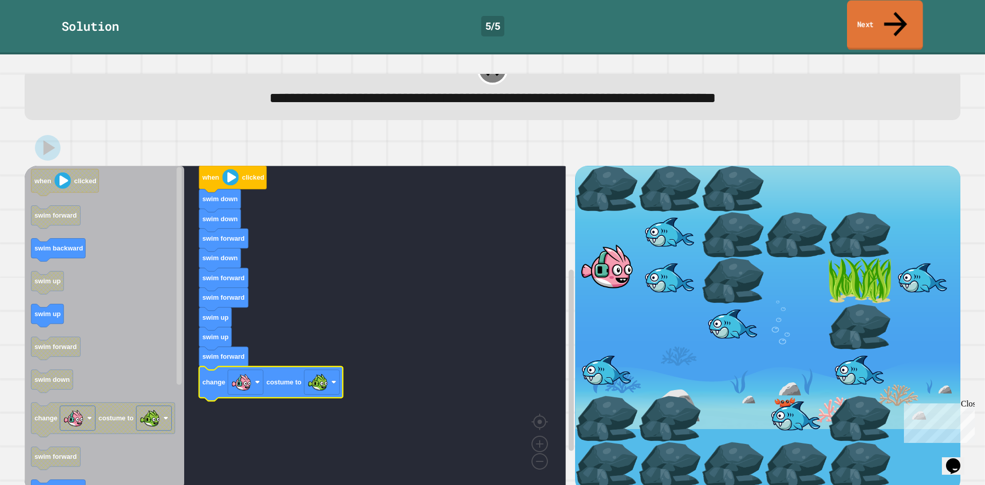
click at [885, 13] on link "Next" at bounding box center [885, 26] width 76 height 50
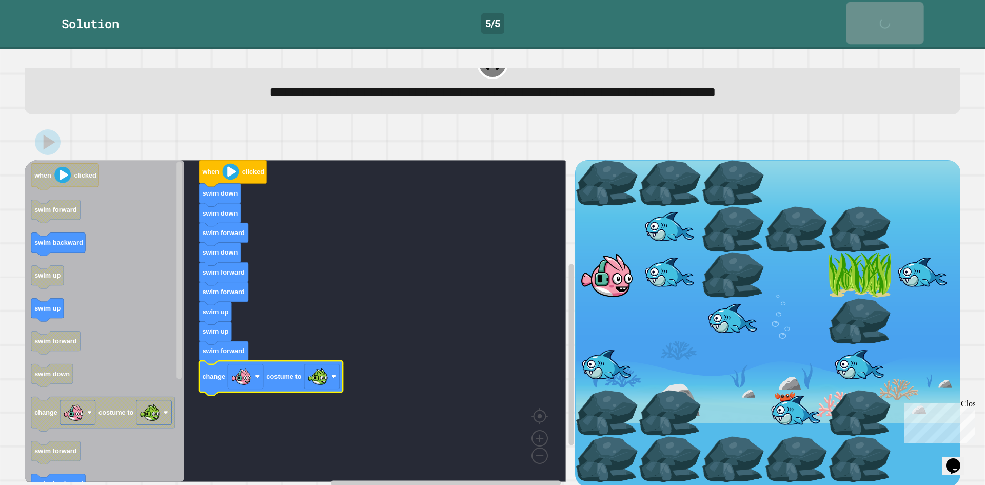
scroll to position [29, 0]
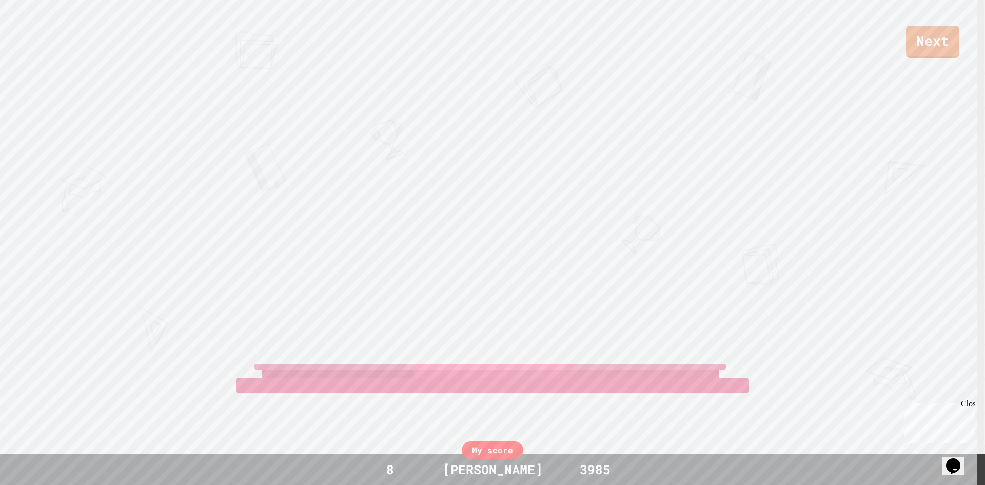
click at [881, 13] on div "Next" at bounding box center [492, 29] width 985 height 58
click at [924, 38] on link "Next" at bounding box center [933, 41] width 52 height 34
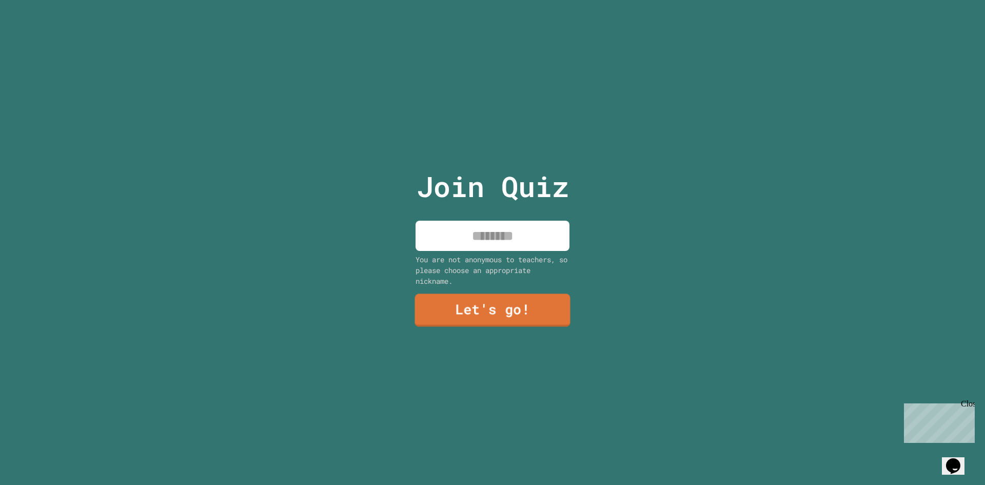
click at [484, 241] on input at bounding box center [493, 236] width 154 height 30
type input "*****"
click at [495, 297] on link "Let's go!" at bounding box center [492, 310] width 154 height 32
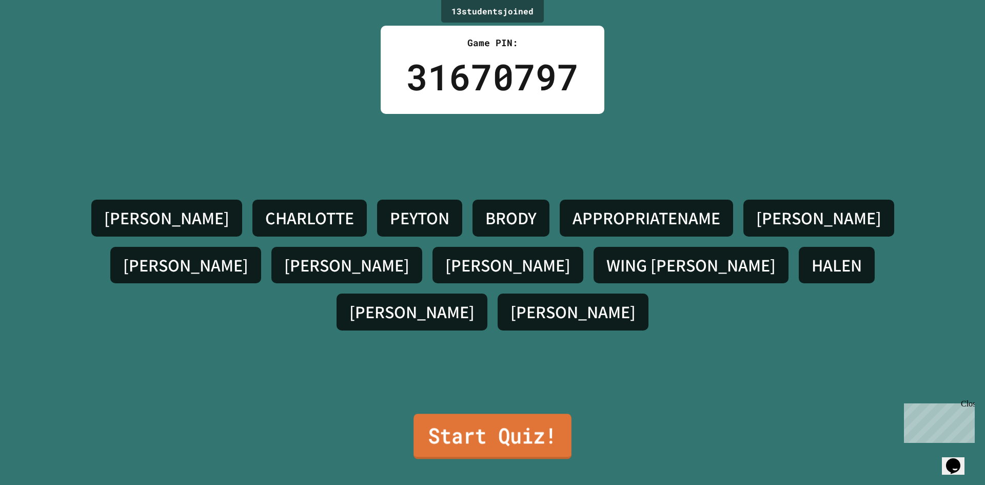
click at [536, 426] on link "Start Quiz!" at bounding box center [493, 436] width 158 height 45
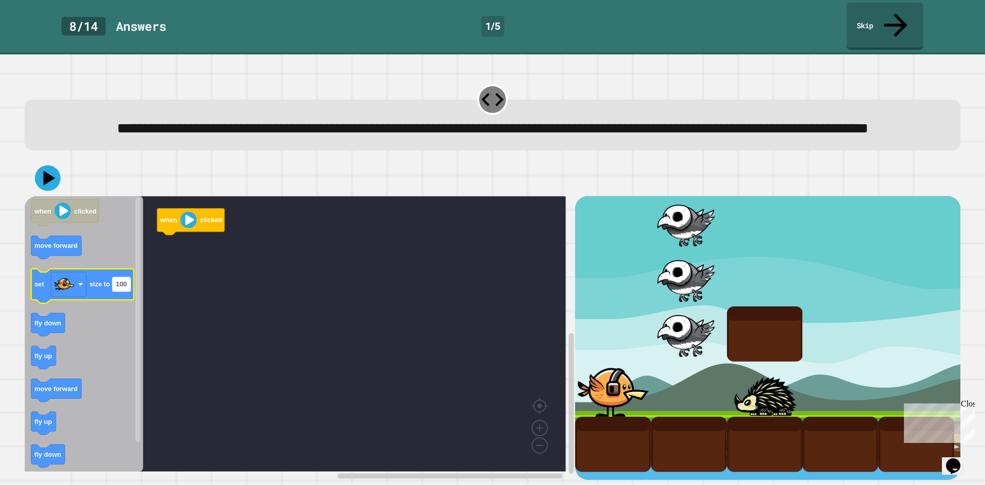
click at [124, 287] on text "100" at bounding box center [121, 285] width 11 height 8
click at [124, 287] on input "***" at bounding box center [121, 286] width 18 height 14
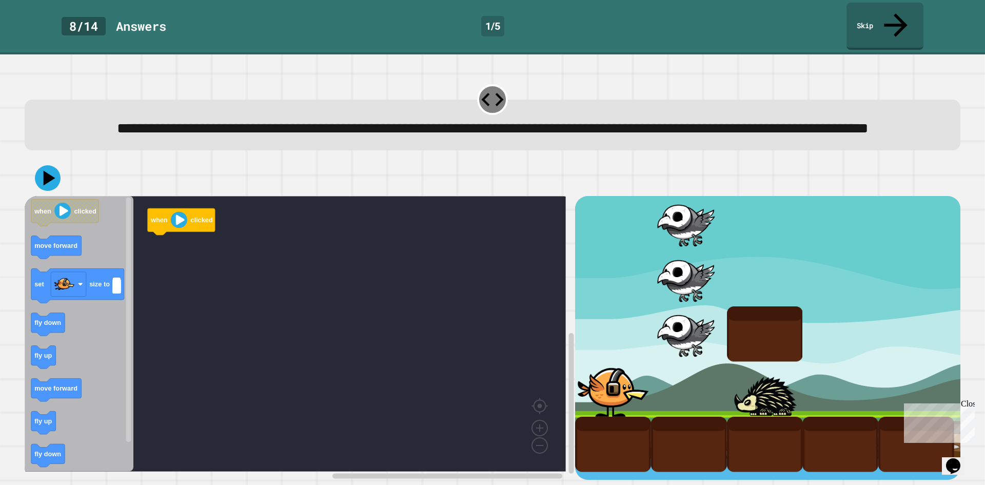
type input "*"
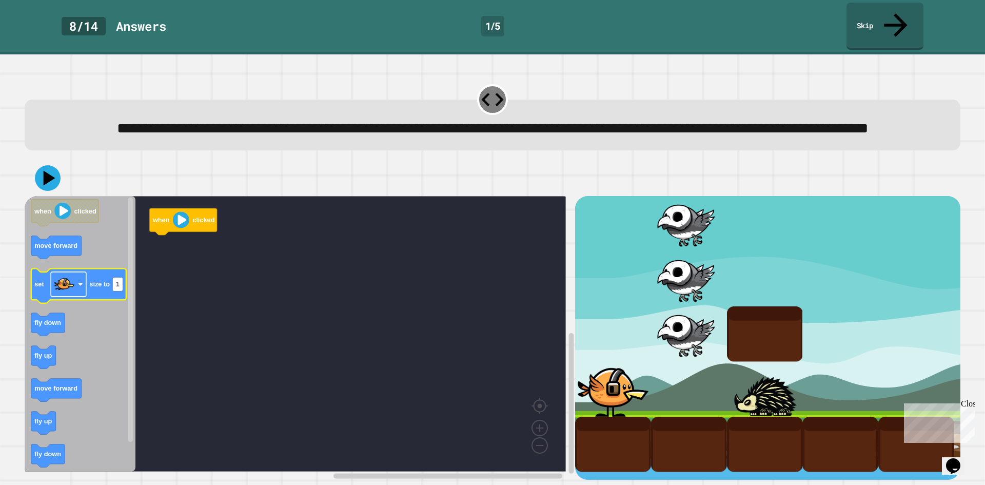
click at [58, 289] on image "Blockly Workspace" at bounding box center [64, 284] width 21 height 21
click at [76, 287] on rect "Blockly Workspace" at bounding box center [68, 284] width 35 height 25
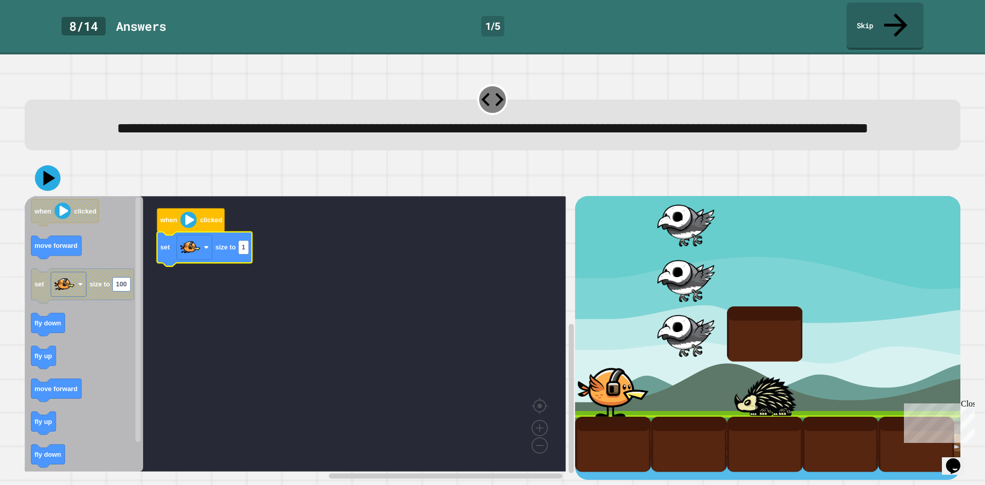
scroll to position [9, 0]
click at [47, 170] on icon at bounding box center [49, 178] width 13 height 16
click at [968, 401] on div "Close" at bounding box center [967, 405] width 13 height 13
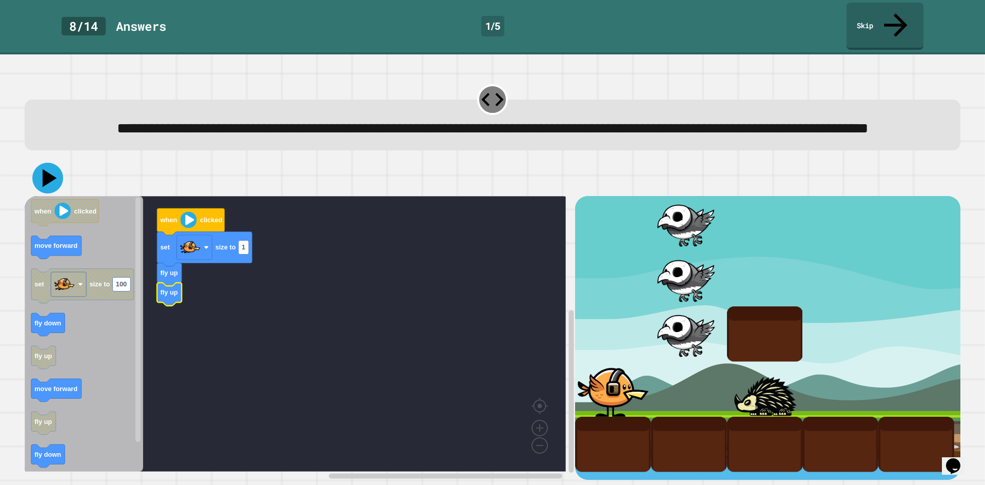
click at [49, 175] on icon at bounding box center [50, 178] width 14 height 18
click at [29, 173] on div at bounding box center [493, 178] width 936 height 36
click at [44, 171] on icon at bounding box center [47, 178] width 31 height 31
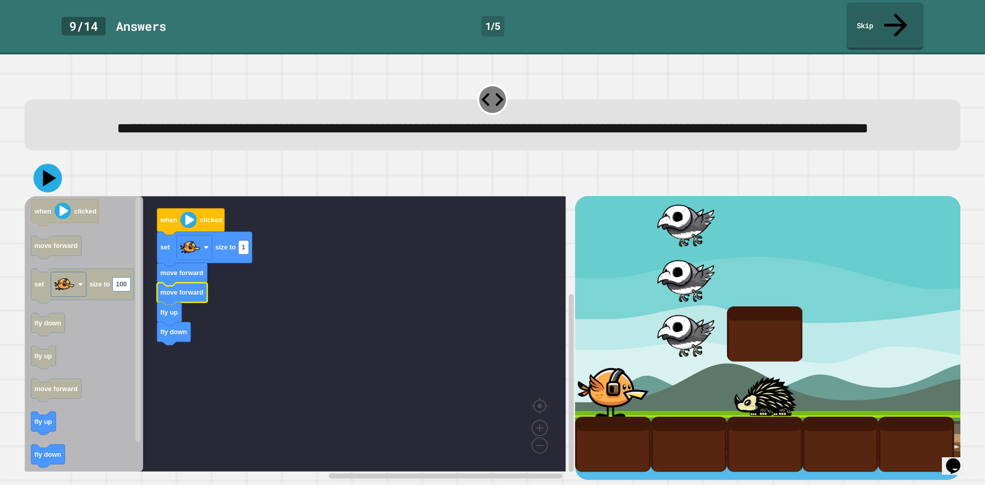
click at [48, 165] on icon at bounding box center [47, 178] width 29 height 29
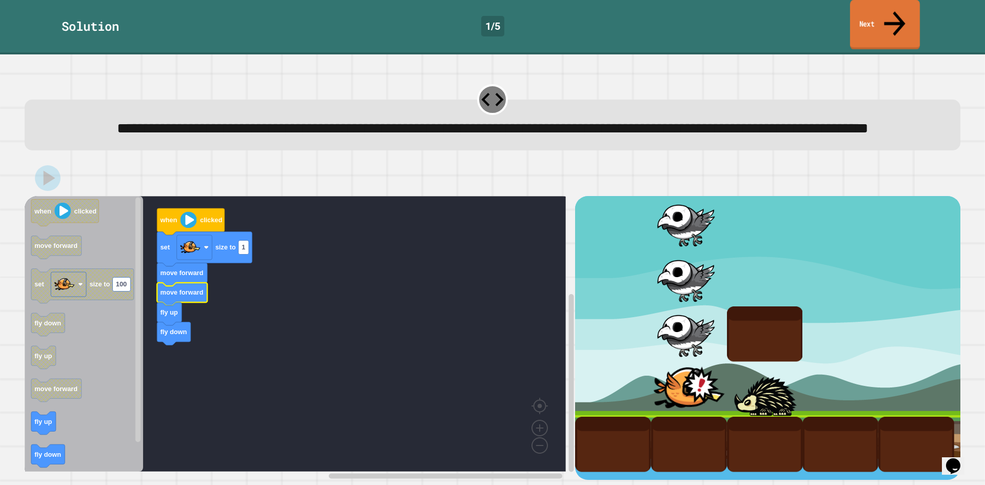
click at [863, 15] on link "Next" at bounding box center [885, 25] width 70 height 50
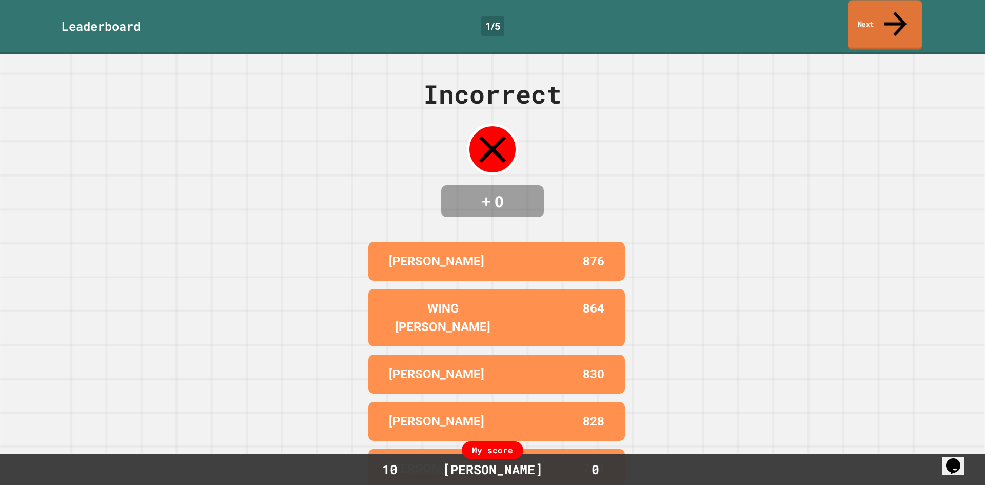
click at [863, 15] on link "Next" at bounding box center [885, 25] width 74 height 50
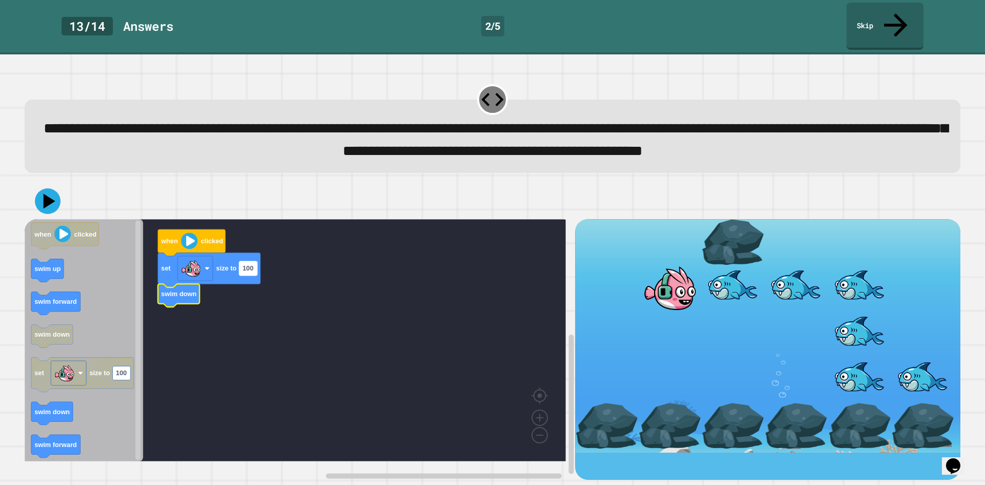
click at [254, 275] on rect "Blockly Workspace" at bounding box center [248, 268] width 18 height 14
type input "***"
click at [36, 203] on icon at bounding box center [47, 200] width 27 height 27
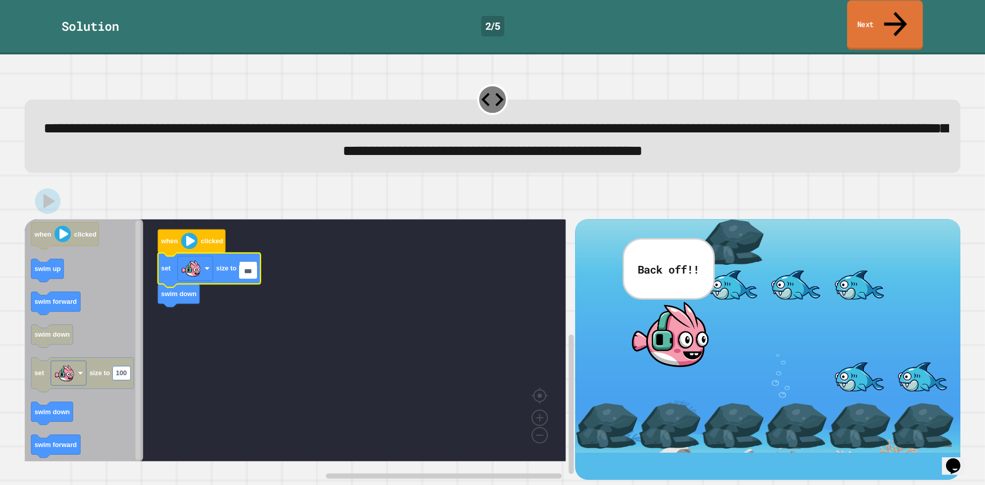
click at [897, 15] on icon at bounding box center [895, 24] width 34 height 36
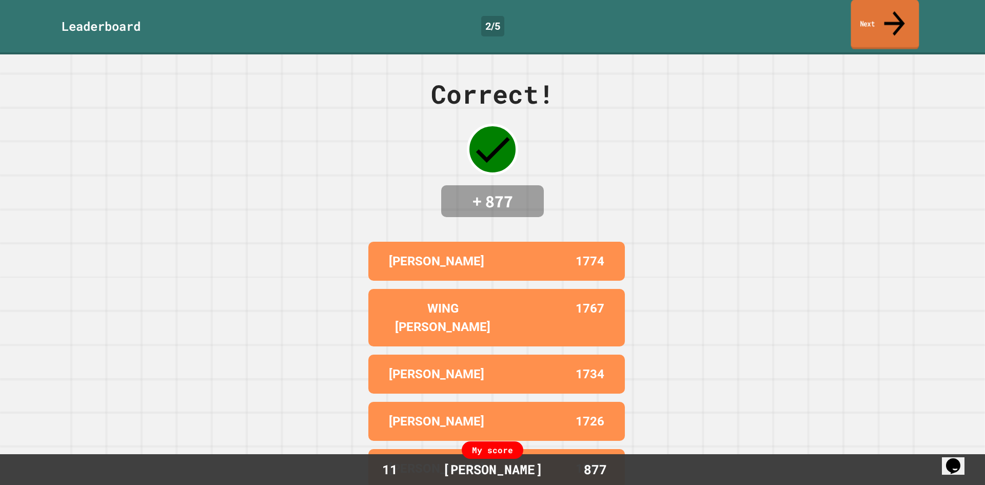
click at [896, 16] on icon at bounding box center [894, 23] width 31 height 36
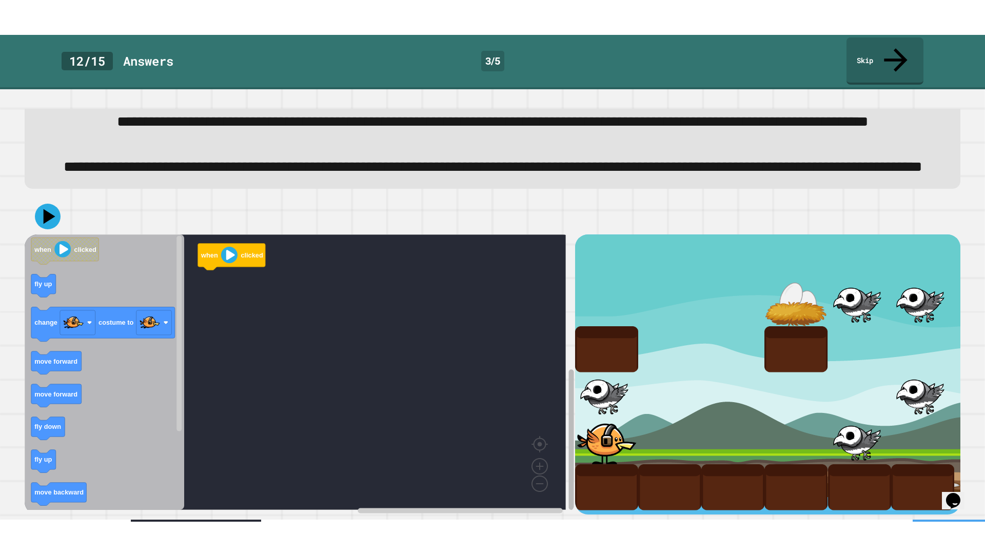
scroll to position [81, 0]
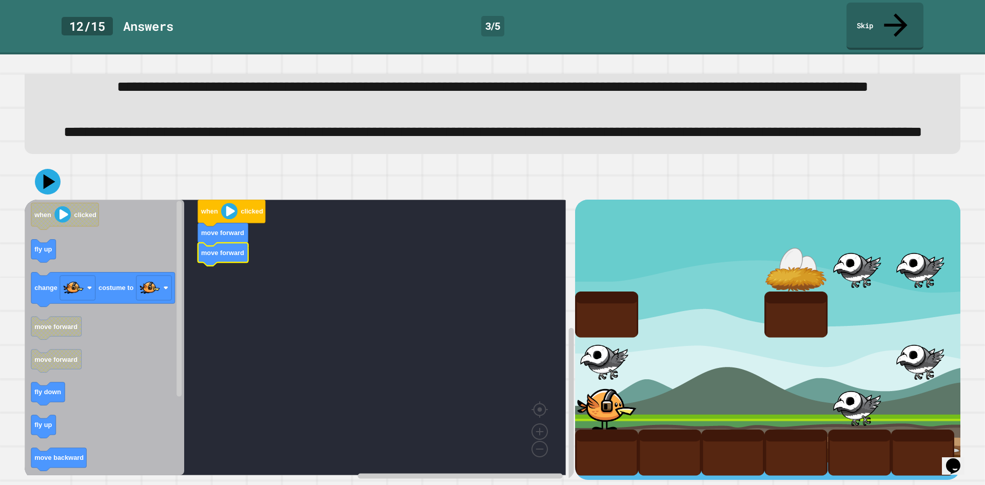
click at [148, 240] on icon "Blockly Workspace" at bounding box center [105, 338] width 160 height 276
click at [61, 238] on icon "Blockly Workspace" at bounding box center [105, 338] width 160 height 276
click at [214, 261] on div "when clicked move forward move forward when clicked fly up change costume to mo…" at bounding box center [300, 340] width 550 height 280
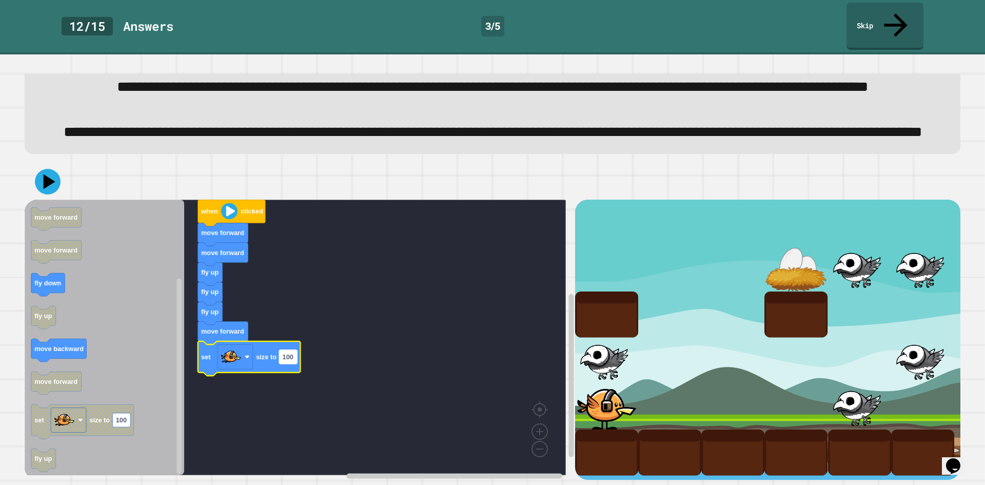
click at [286, 353] on text "100" at bounding box center [288, 357] width 11 height 8
type input "*"
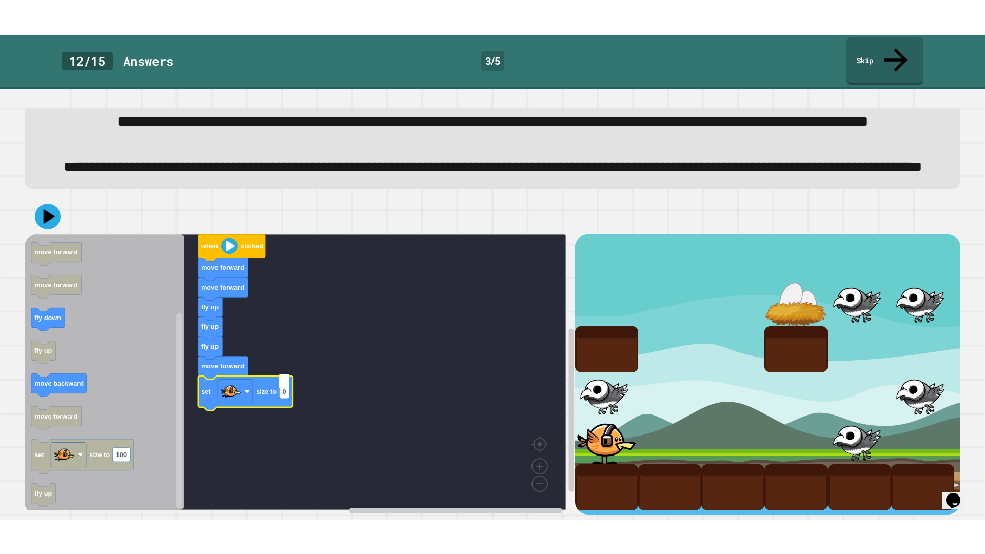
scroll to position [12, 0]
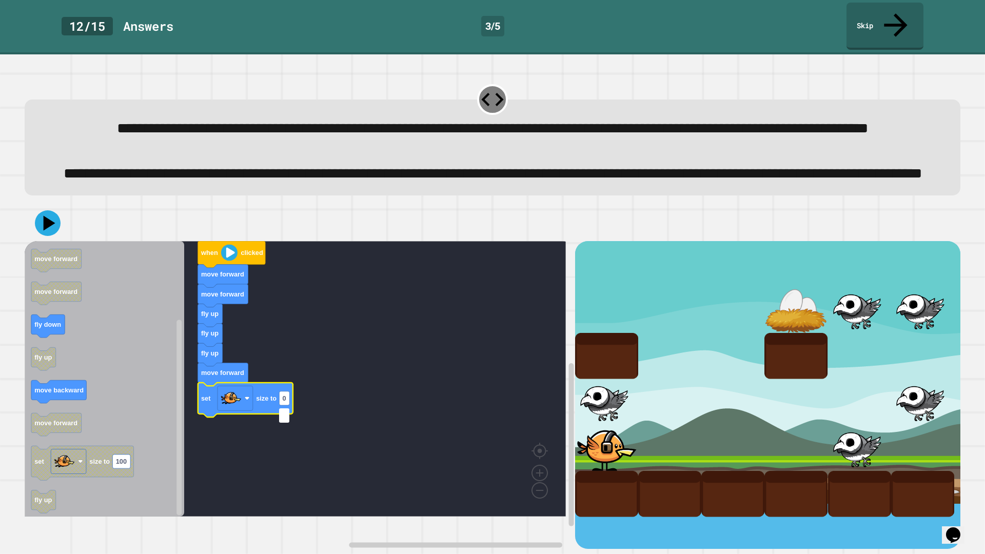
type input "*"
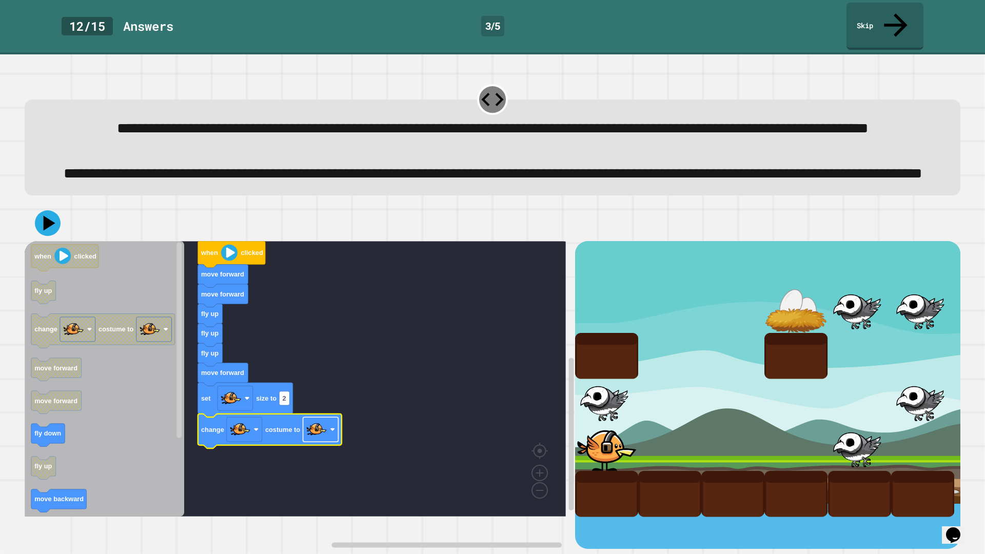
click at [326, 440] on image "Blockly Workspace" at bounding box center [316, 430] width 21 height 21
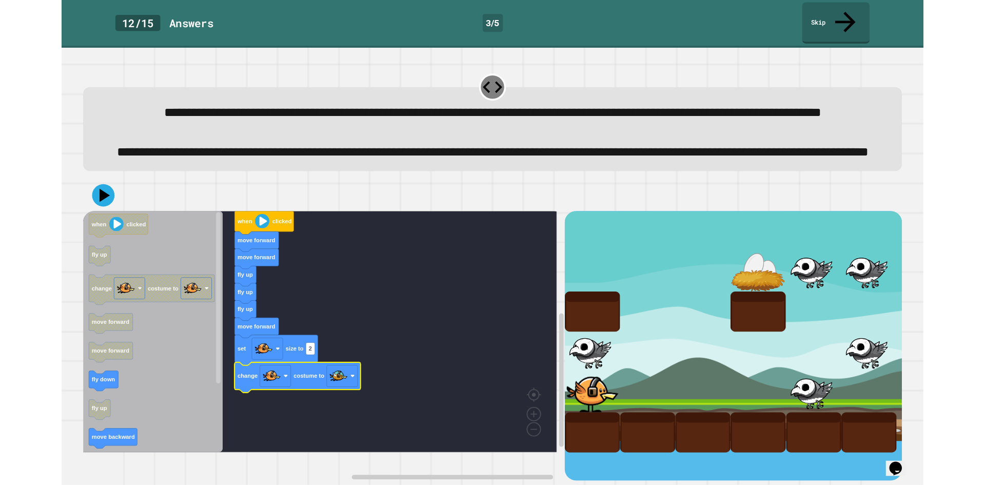
scroll to position [0, 0]
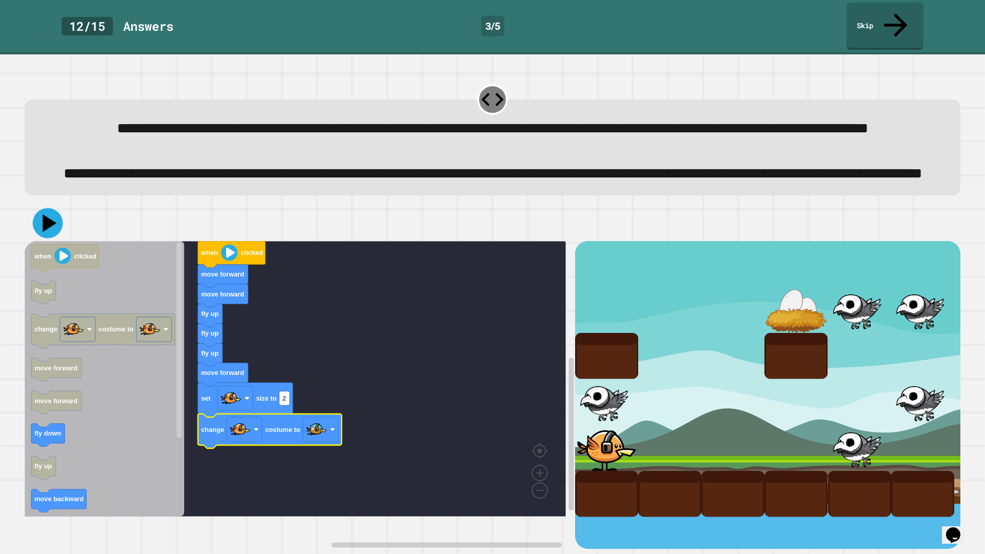
click at [38, 239] on icon at bounding box center [48, 223] width 30 height 30
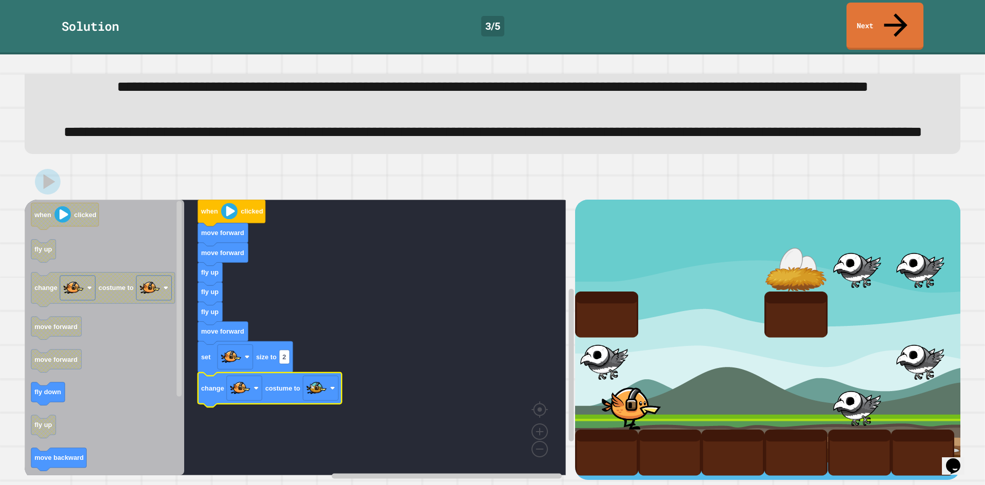
scroll to position [81, 0]
click at [885, 3] on link "Next" at bounding box center [885, 26] width 77 height 47
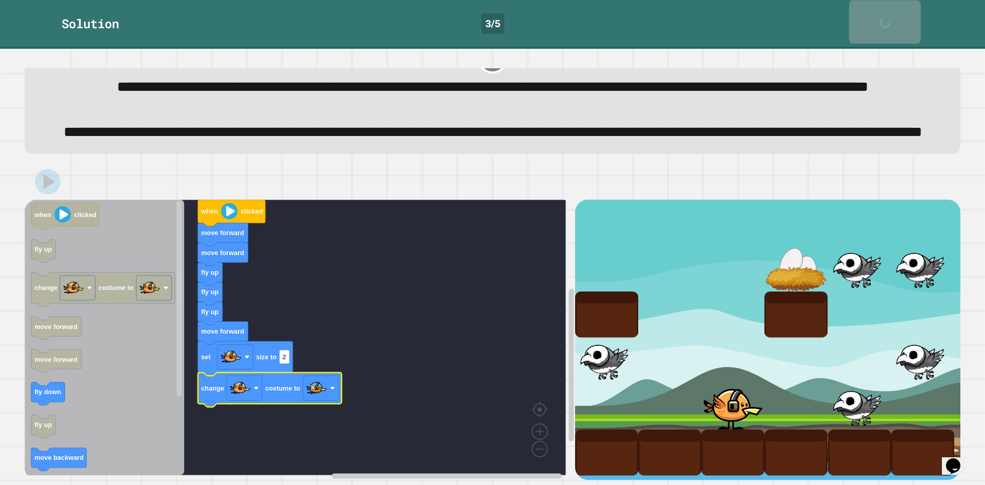
scroll to position [80, 0]
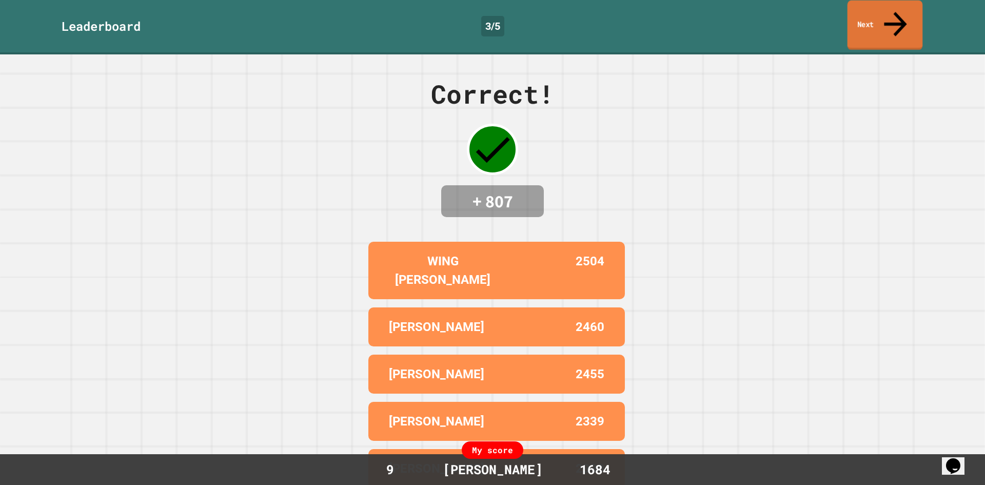
click at [881, 6] on link "Next" at bounding box center [885, 26] width 75 height 50
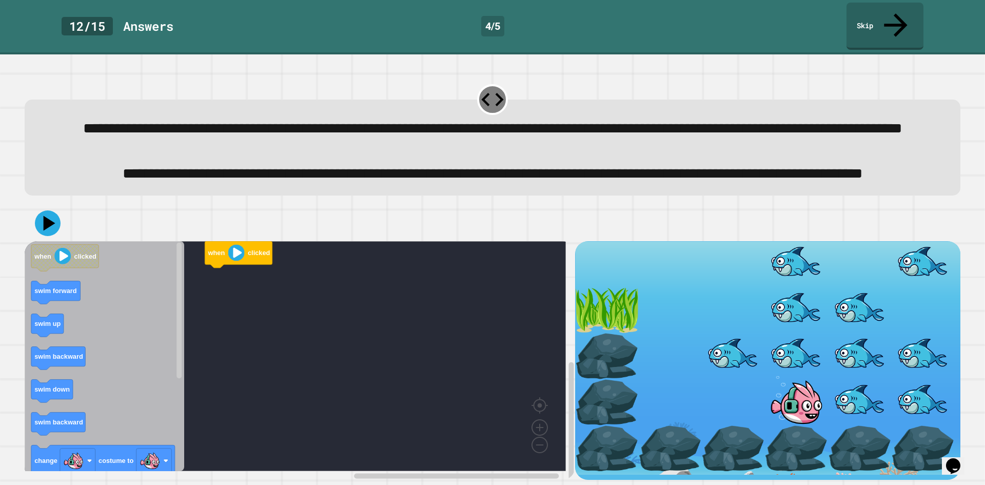
scroll to position [35, 0]
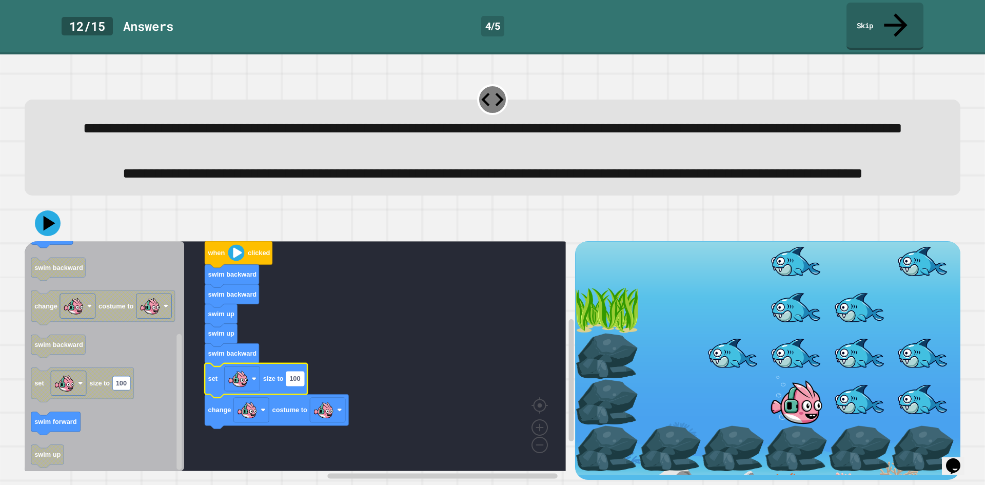
click at [297, 380] on rect "Blockly Workspace" at bounding box center [295, 379] width 18 height 14
click at [301, 378] on input "***" at bounding box center [295, 373] width 18 height 14
type input "**"
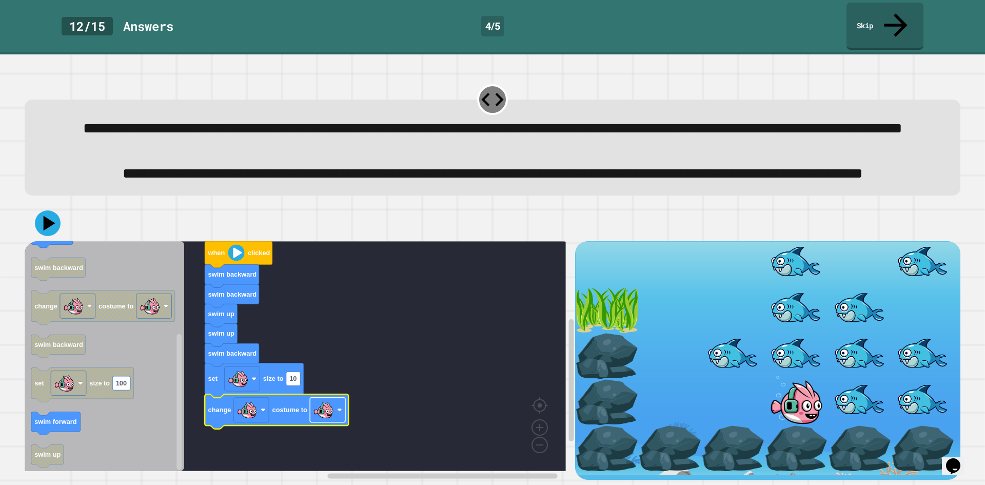
click at [338, 407] on image "Blockly Workspace" at bounding box center [339, 409] width 5 height 5
click at [45, 216] on icon at bounding box center [50, 223] width 14 height 18
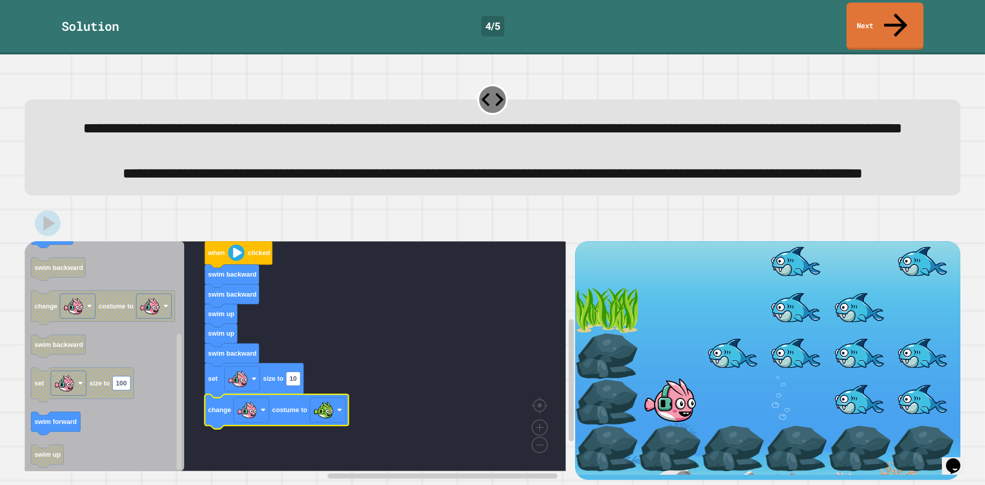
click at [861, 28] on div "Solution 4 / 5 Next" at bounding box center [492, 27] width 985 height 54
click at [867, 23] on link "Next" at bounding box center [884, 26] width 77 height 48
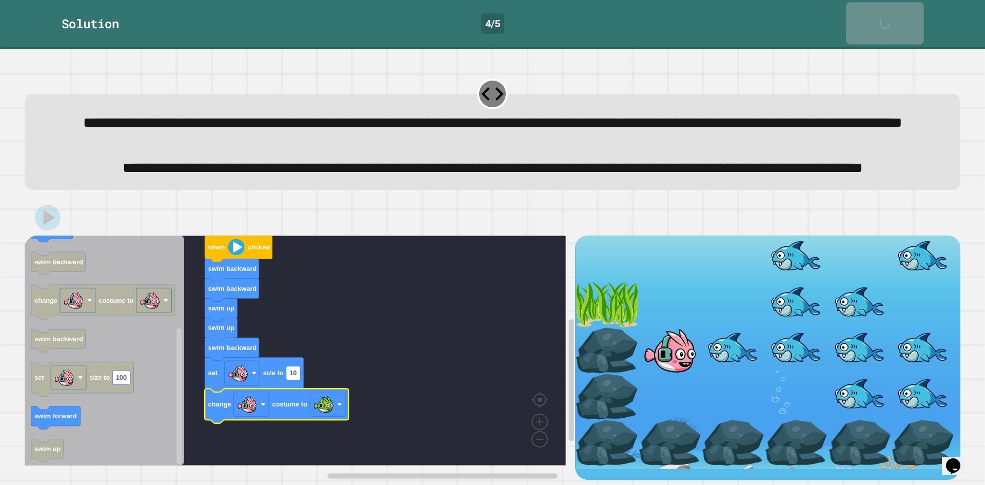
scroll to position [34, 0]
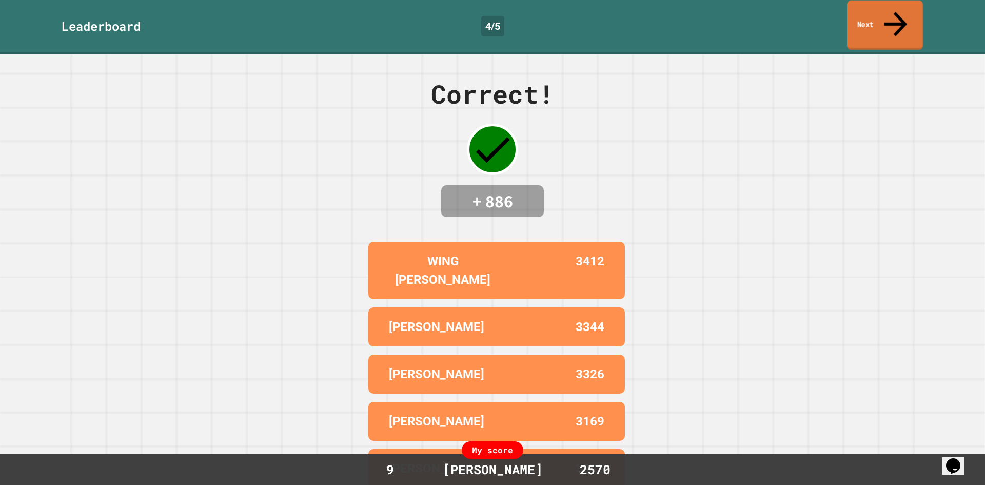
click at [900, 5] on link "Next" at bounding box center [885, 26] width 76 height 50
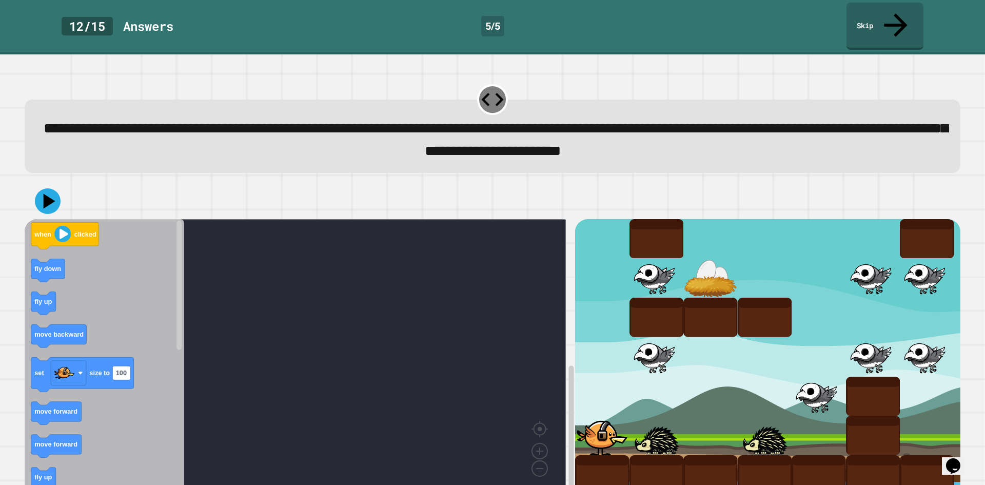
scroll to position [9, 0]
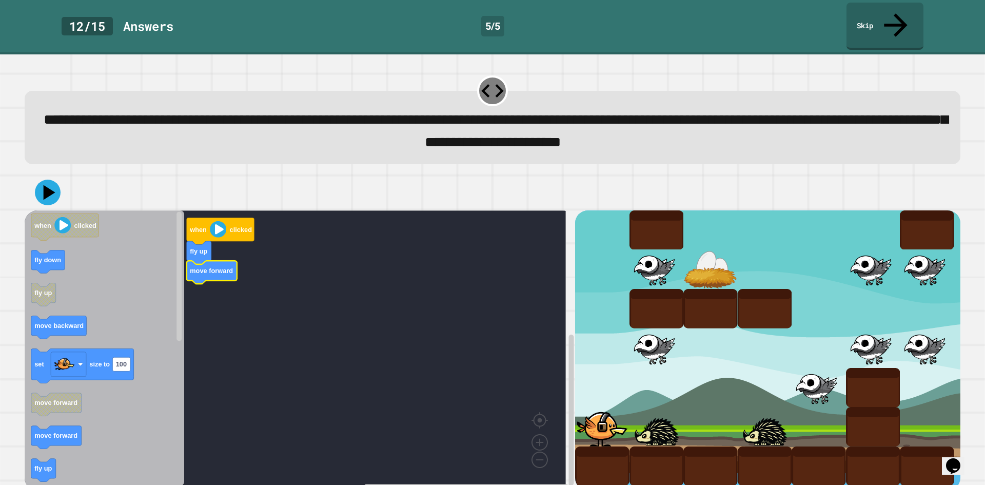
click at [71, 402] on icon "Blockly Workspace" at bounding box center [105, 348] width 160 height 276
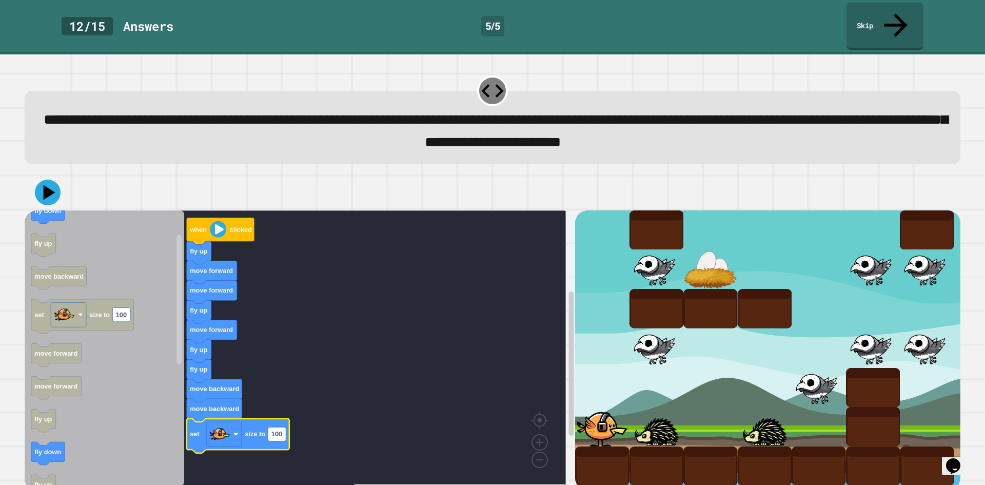
click at [289, 419] on icon "Blockly Workspace" at bounding box center [238, 435] width 103 height 34
click at [284, 427] on rect "Blockly Workspace" at bounding box center [277, 434] width 18 height 14
click at [284, 418] on input "***" at bounding box center [277, 413] width 18 height 14
click at [283, 410] on input "***" at bounding box center [277, 413] width 18 height 14
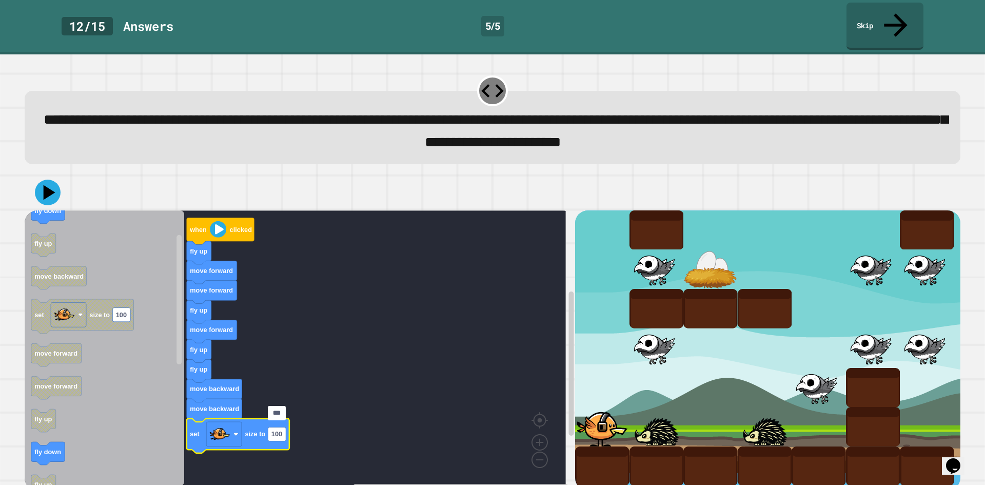
type input "**"
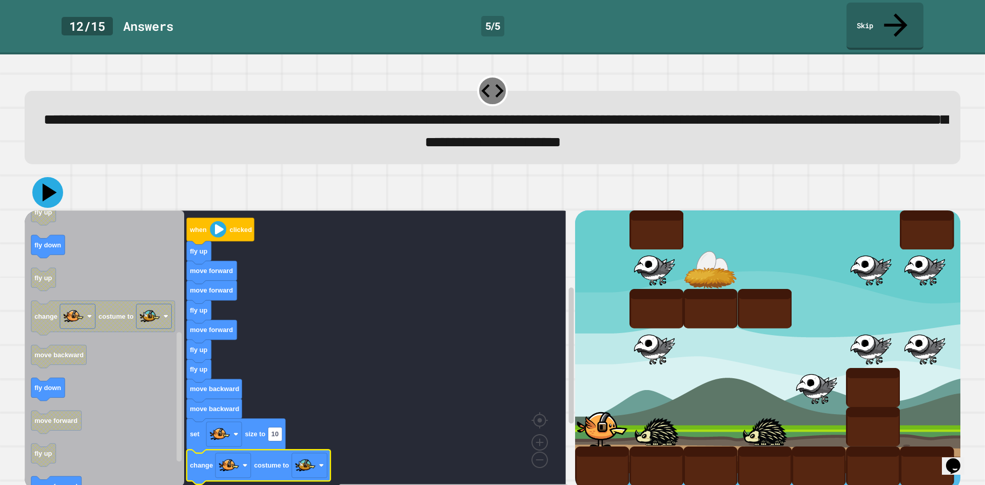
click at [51, 183] on icon at bounding box center [50, 192] width 14 height 18
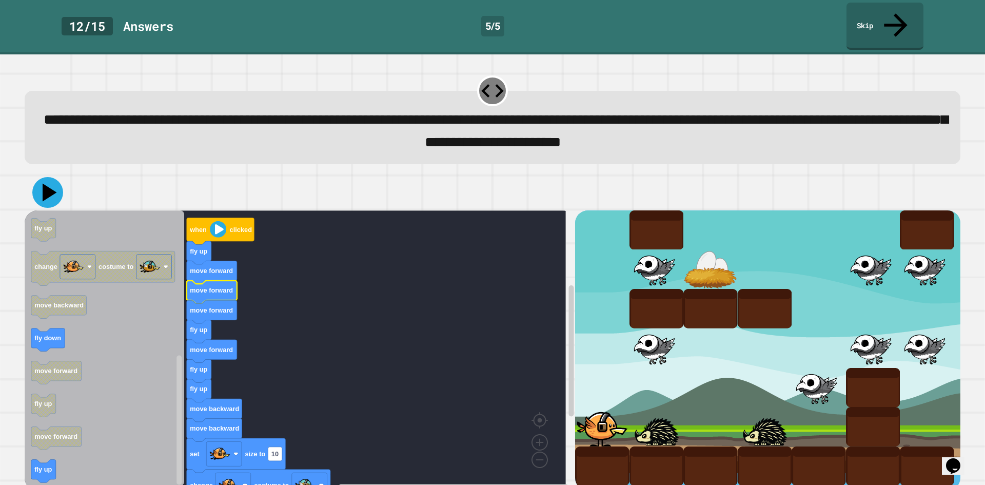
click at [47, 183] on icon at bounding box center [50, 192] width 14 height 18
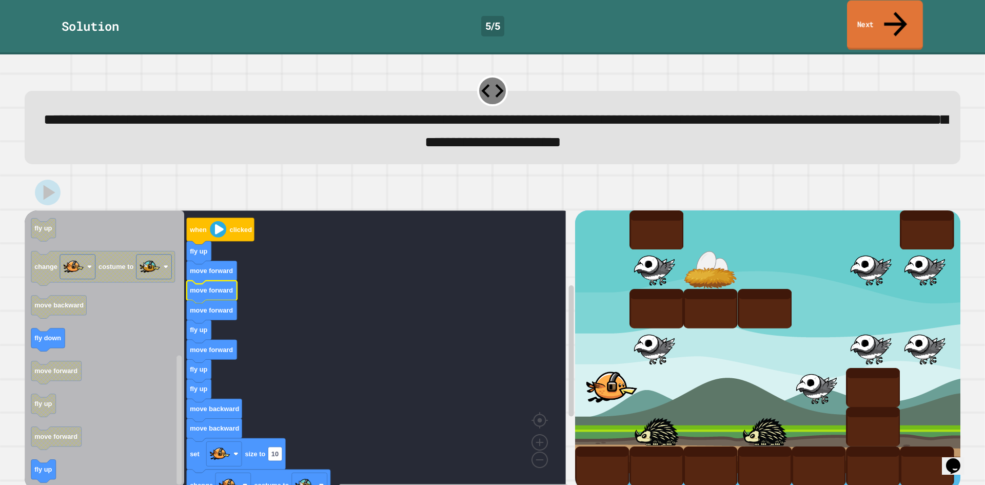
click at [887, 16] on link "Next" at bounding box center [885, 26] width 76 height 50
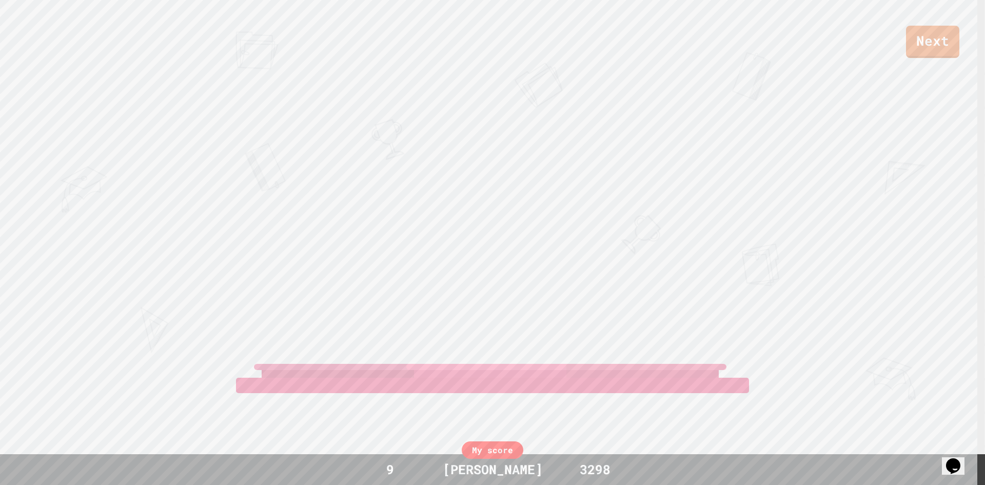
click at [933, 41] on link "Next" at bounding box center [932, 42] width 53 height 32
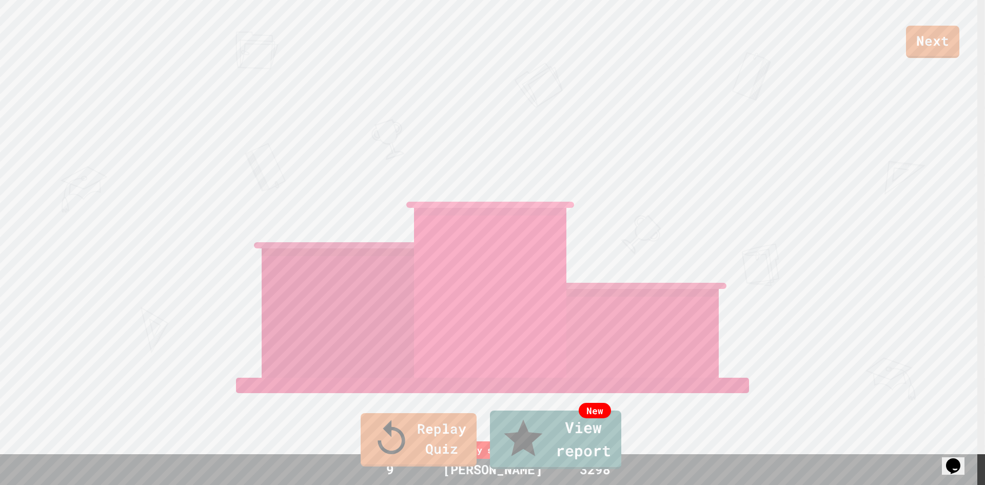
drag, startPoint x: 663, startPoint y: 160, endPoint x: 643, endPoint y: 161, distance: 20.0
